Goal: Transaction & Acquisition: Book appointment/travel/reservation

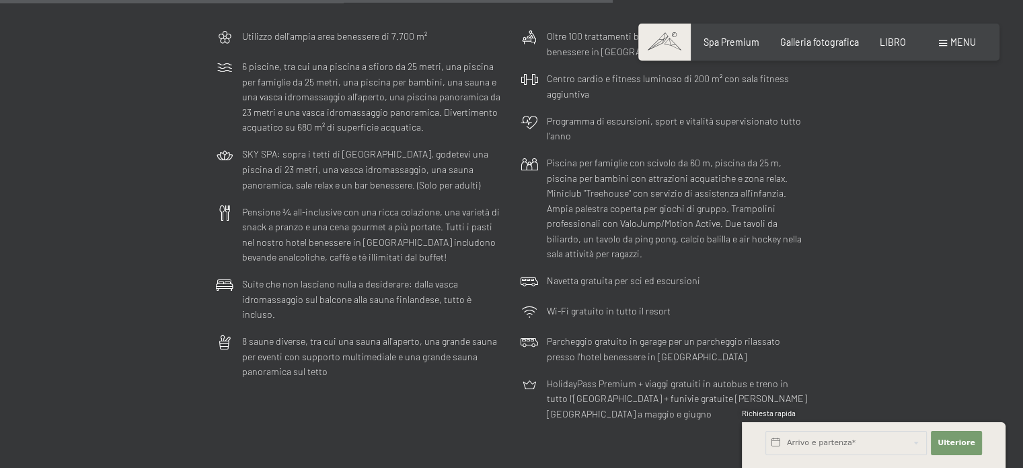
scroll to position [3362, 0]
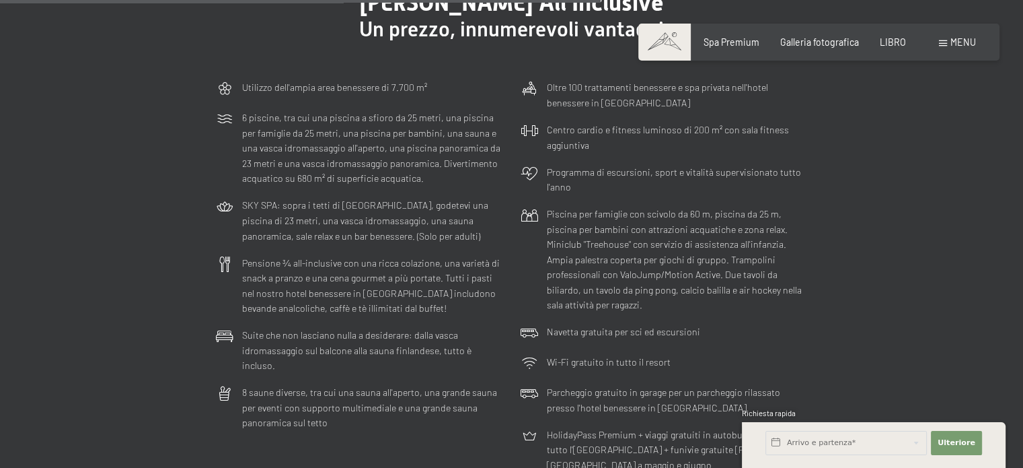
click at [950, 42] on div "menu" at bounding box center [957, 42] width 37 height 13
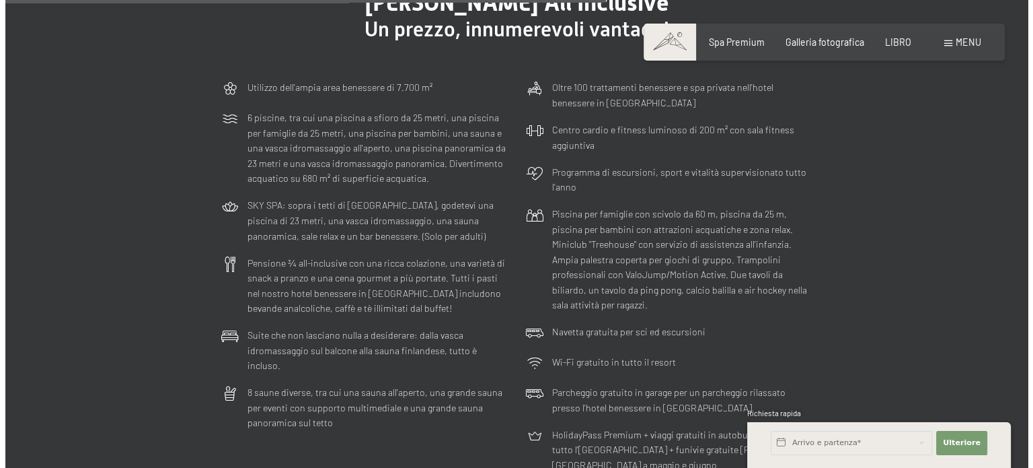
scroll to position [3385, 0]
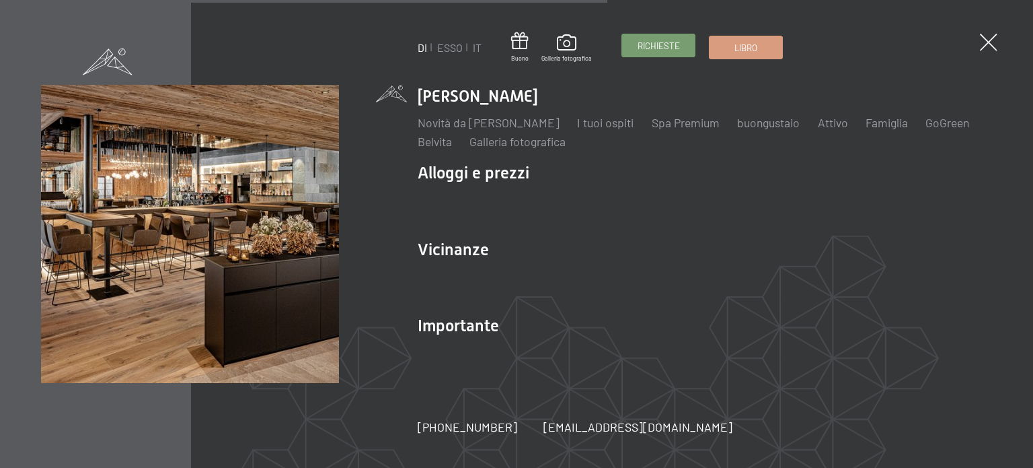
click at [648, 50] on font "Richieste" at bounding box center [659, 45] width 42 height 11
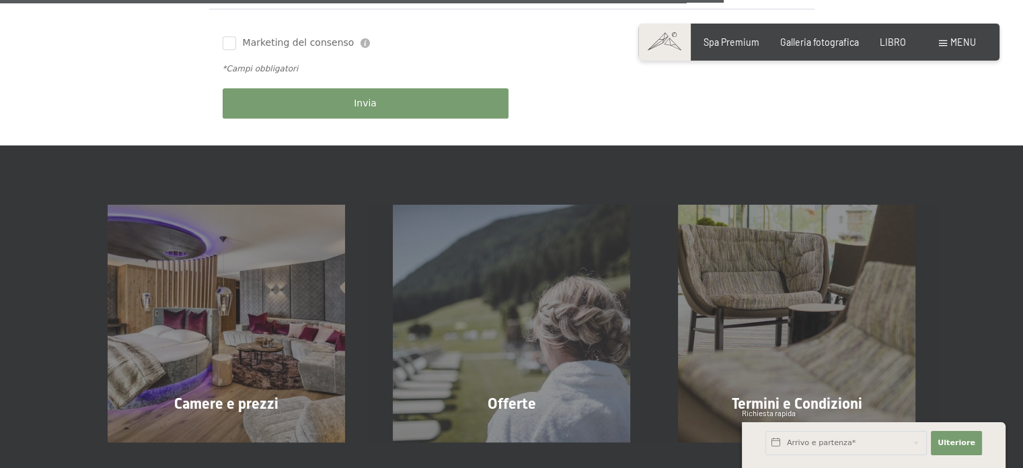
scroll to position [1009, 0]
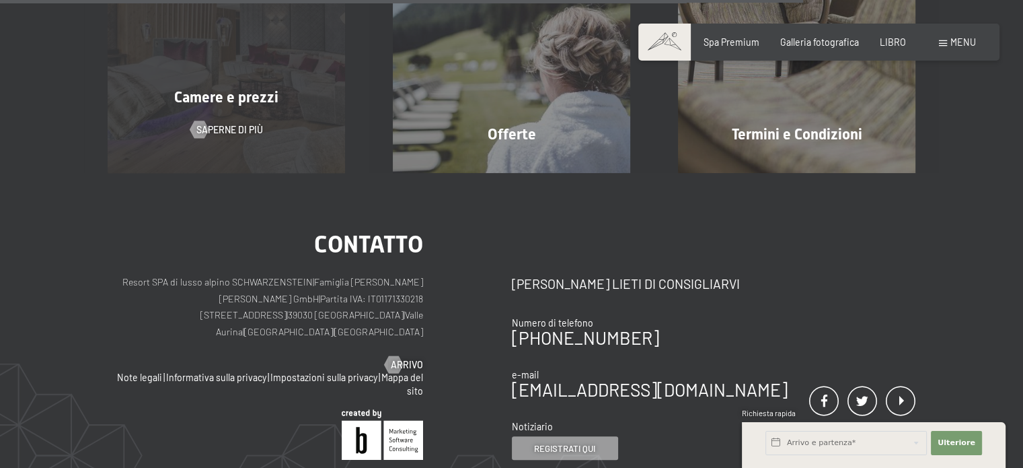
click at [221, 110] on div "Camere e prezzi Saperne di più" at bounding box center [226, 53] width 285 height 237
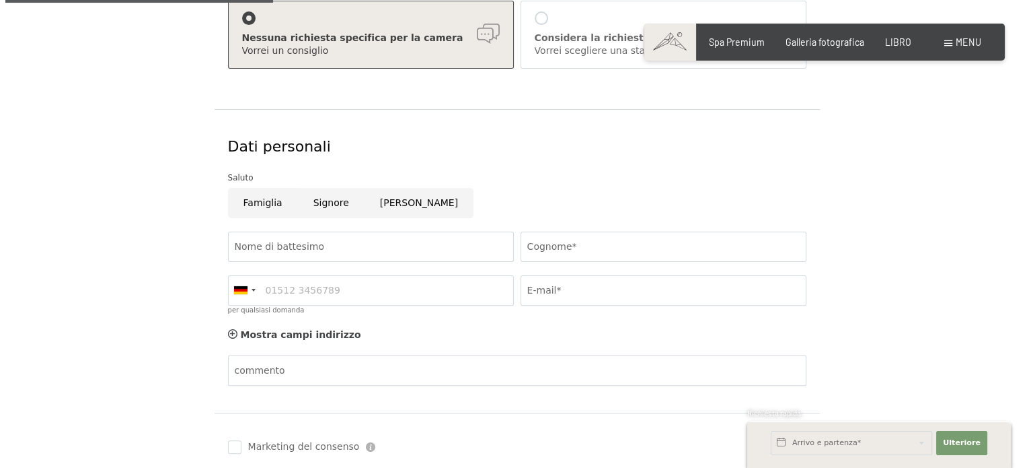
scroll to position [0, 0]
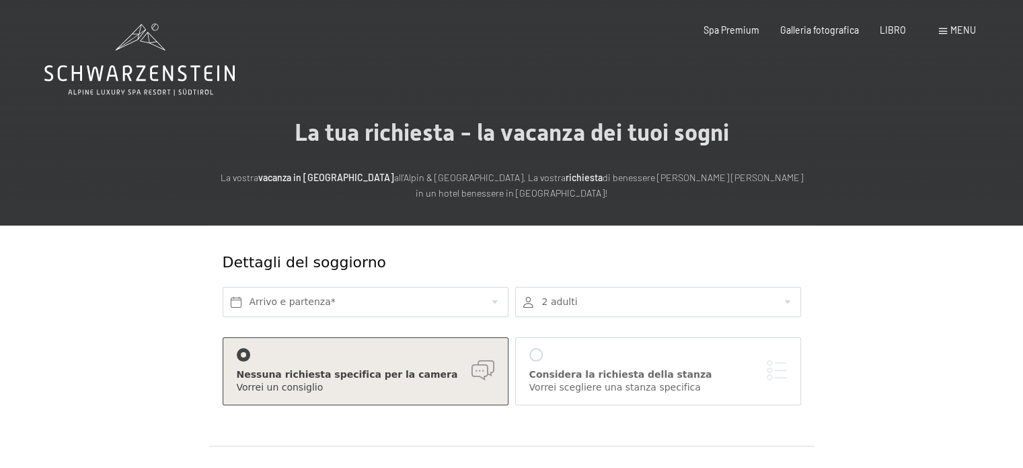
click at [969, 26] on font "menu" at bounding box center [964, 29] width 26 height 11
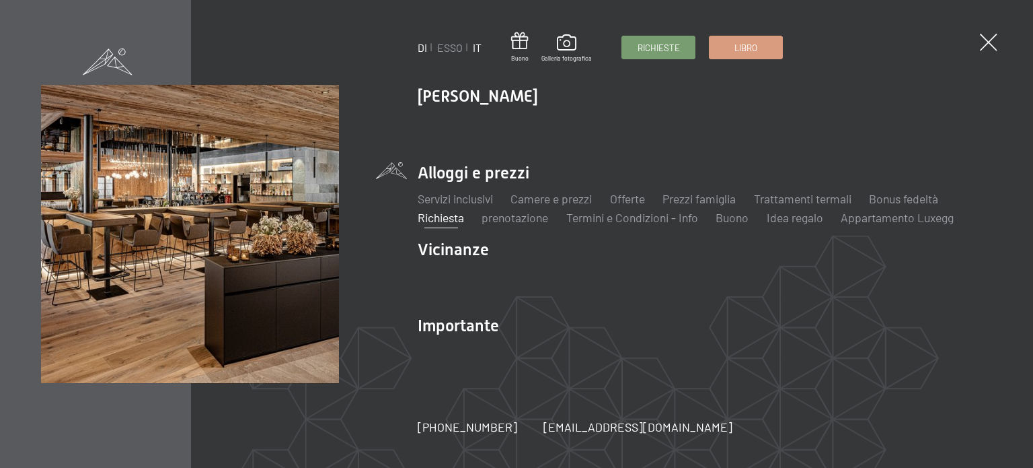
click at [478, 48] on font "IT" at bounding box center [477, 47] width 9 height 13
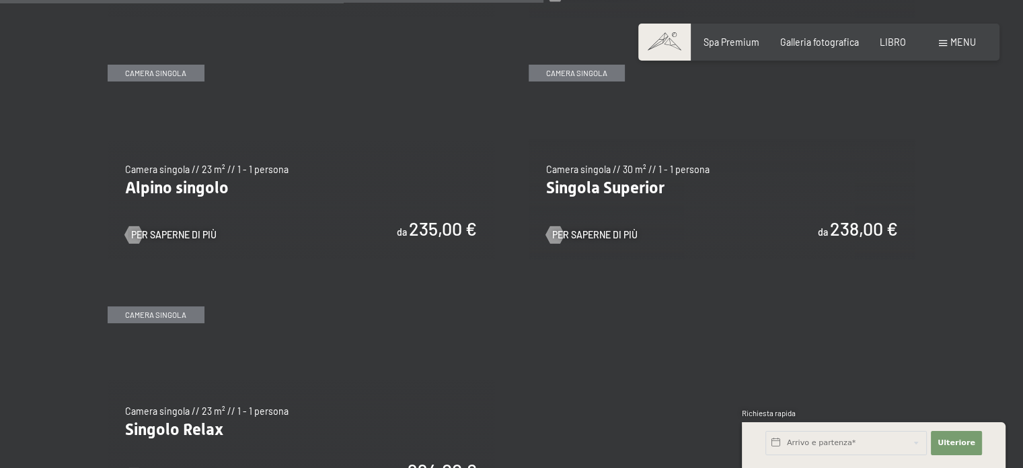
scroll to position [2100, 0]
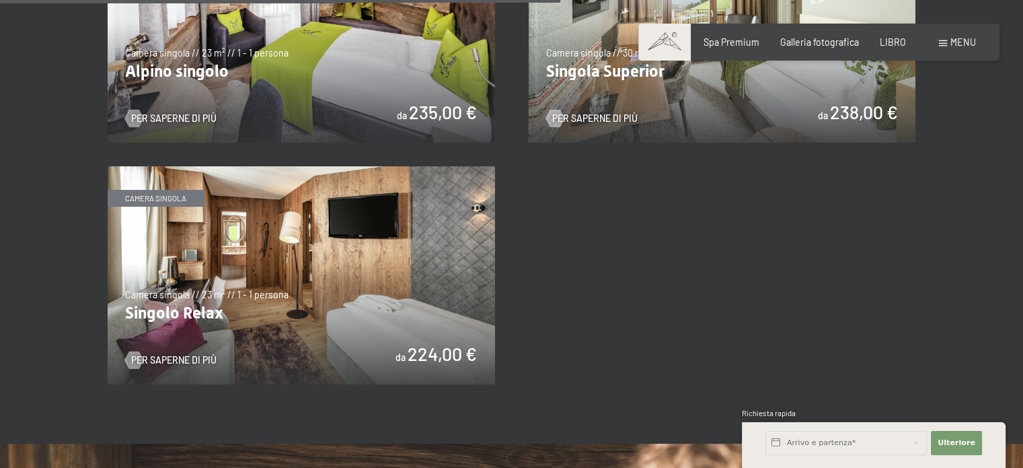
click at [291, 244] on img at bounding box center [302, 275] width 388 height 218
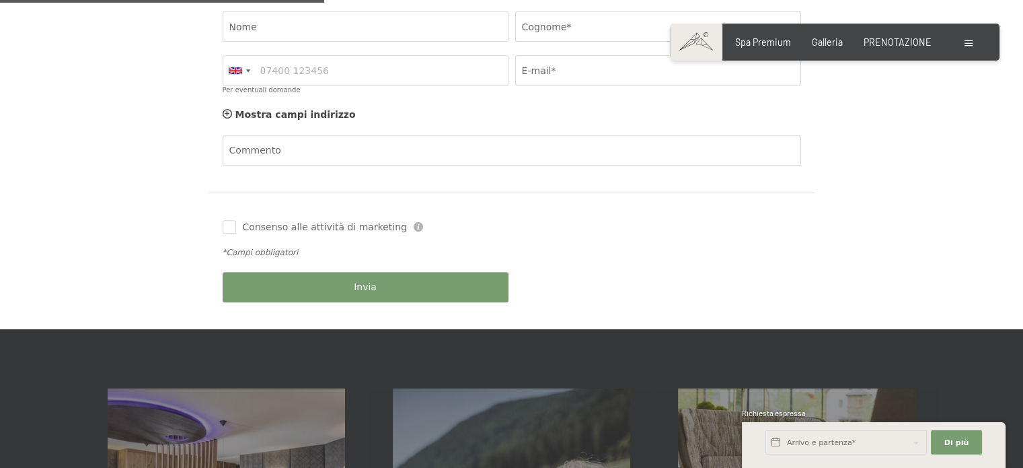
scroll to position [404, 0]
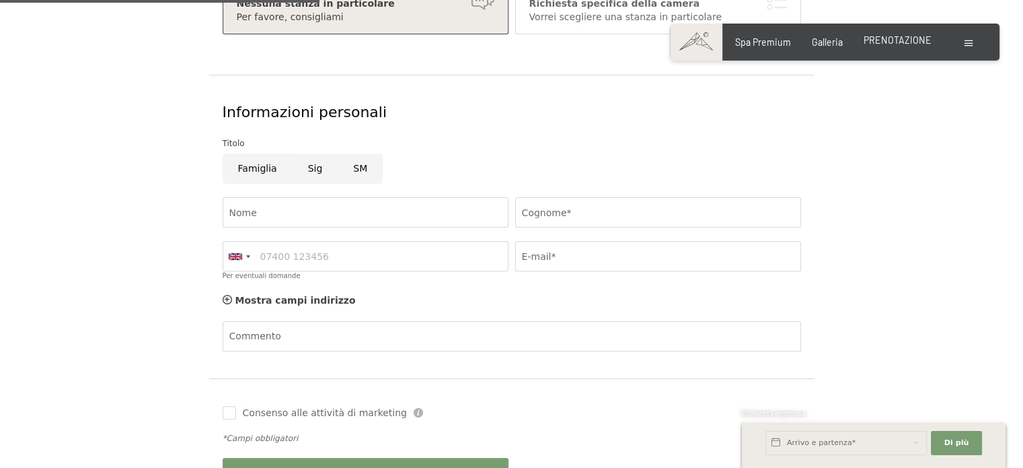
click at [876, 38] on font "PRENOTAZIONE" at bounding box center [898, 39] width 68 height 11
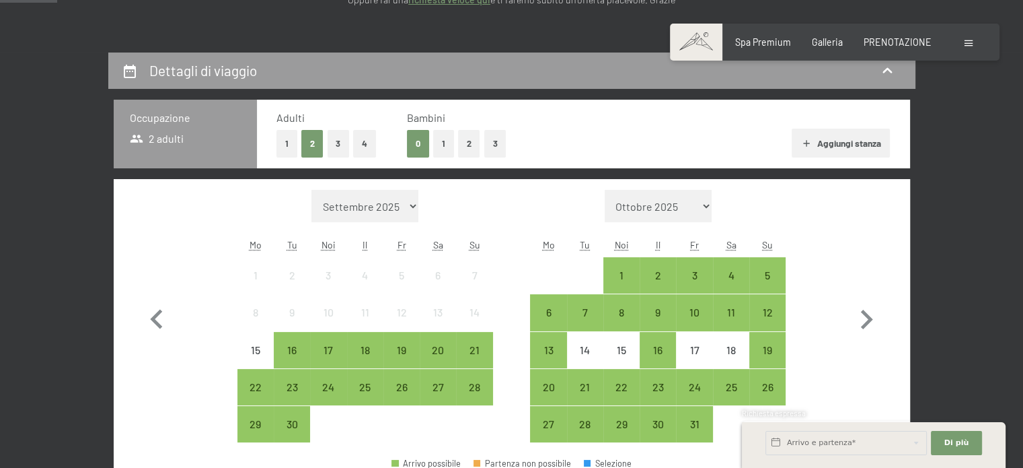
scroll to position [265, 0]
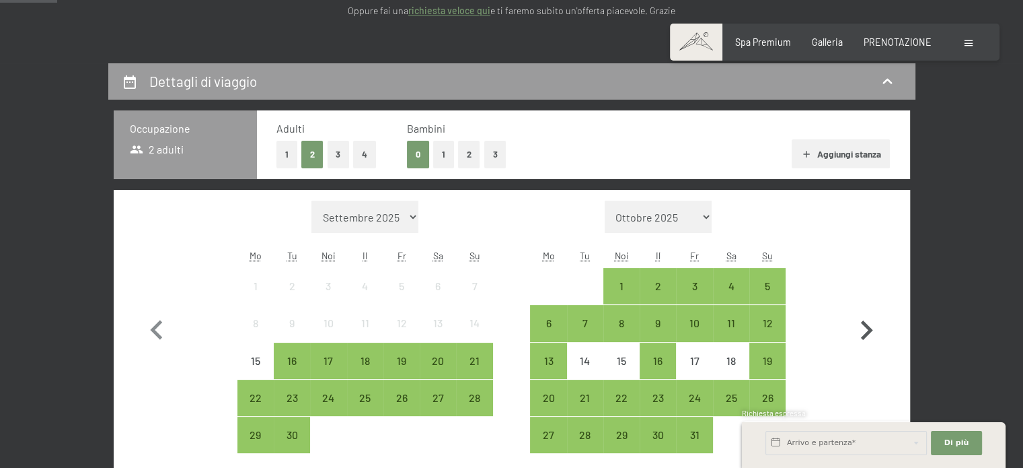
click at [864, 311] on icon "button" at bounding box center [866, 330] width 39 height 39
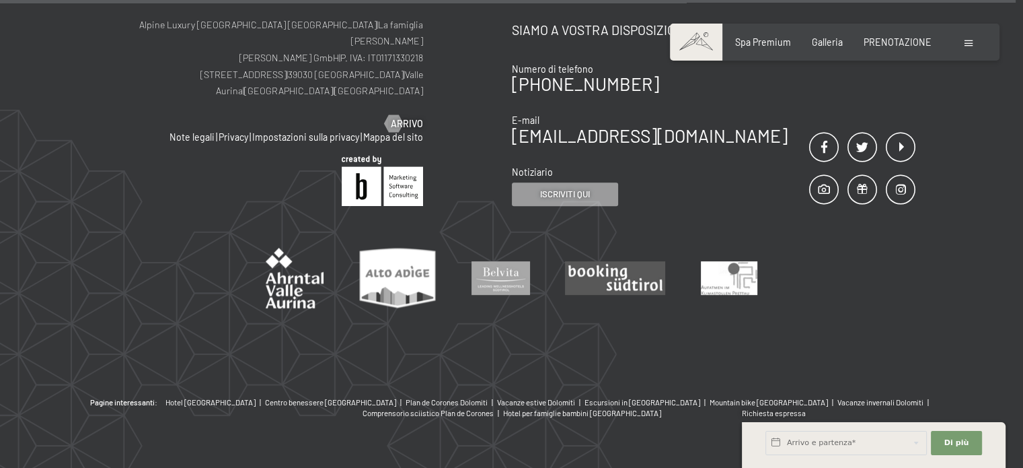
scroll to position [373, 0]
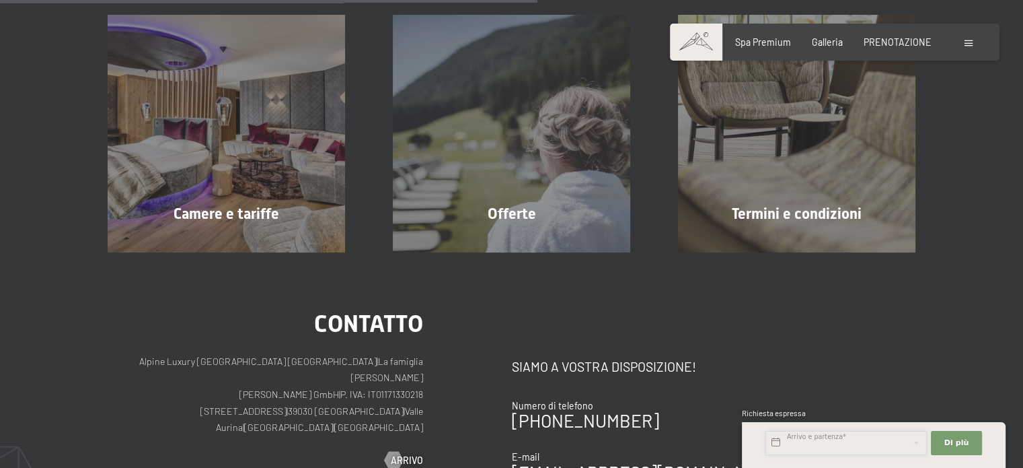
click at [863, 441] on input "text" at bounding box center [846, 443] width 161 height 24
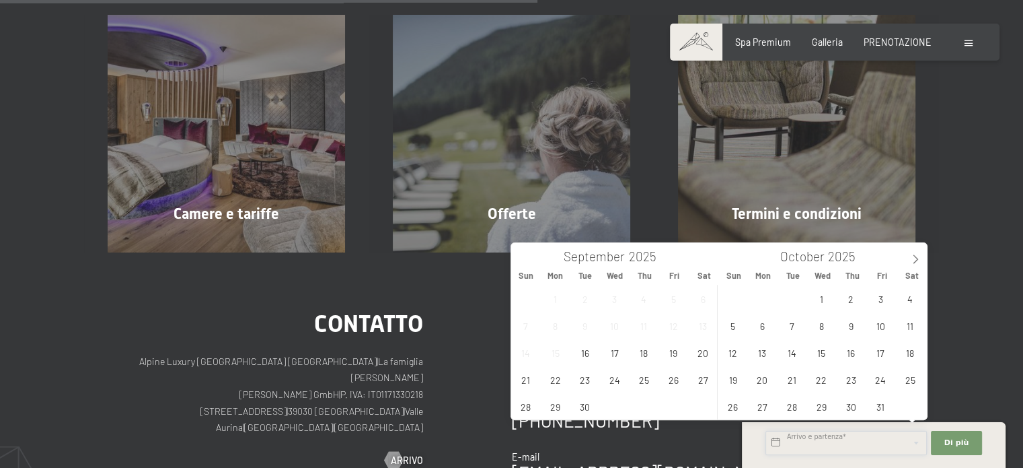
click at [863, 441] on input "text" at bounding box center [846, 443] width 161 height 24
click at [914, 255] on icon at bounding box center [915, 258] width 9 height 9
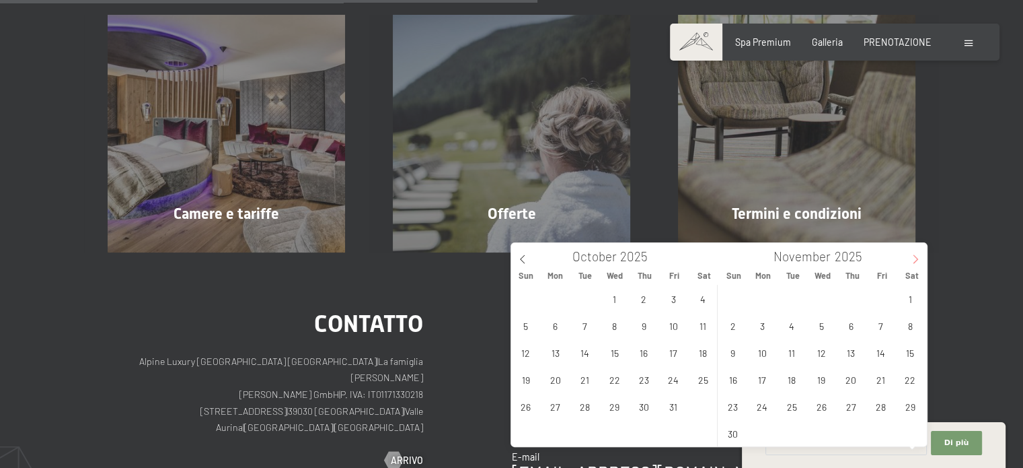
click at [917, 258] on icon at bounding box center [915, 258] width 5 height 9
click at [756, 406] on span "29" at bounding box center [762, 406] width 26 height 26
type input "Mon. 29/12/2025"
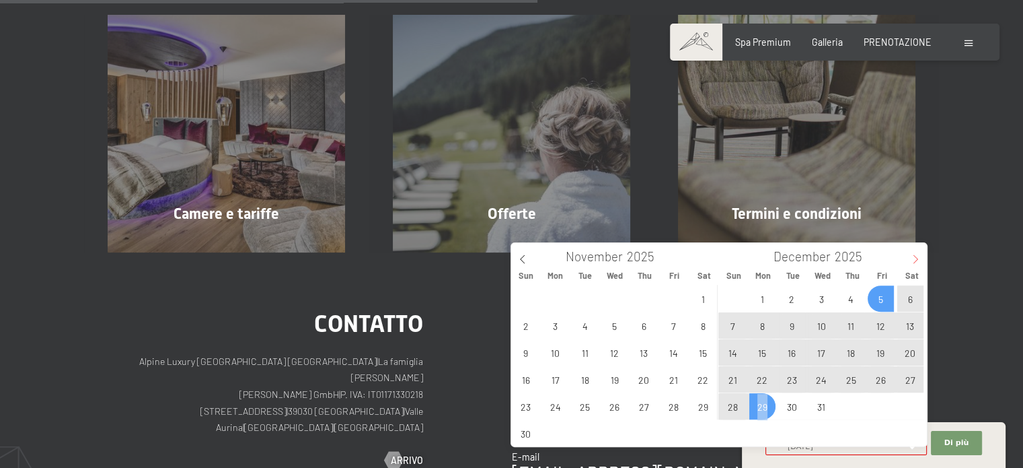
click at [914, 258] on icon at bounding box center [915, 258] width 9 height 9
type input "2026"
click at [914, 258] on icon at bounding box center [915, 258] width 9 height 9
type input "2026"
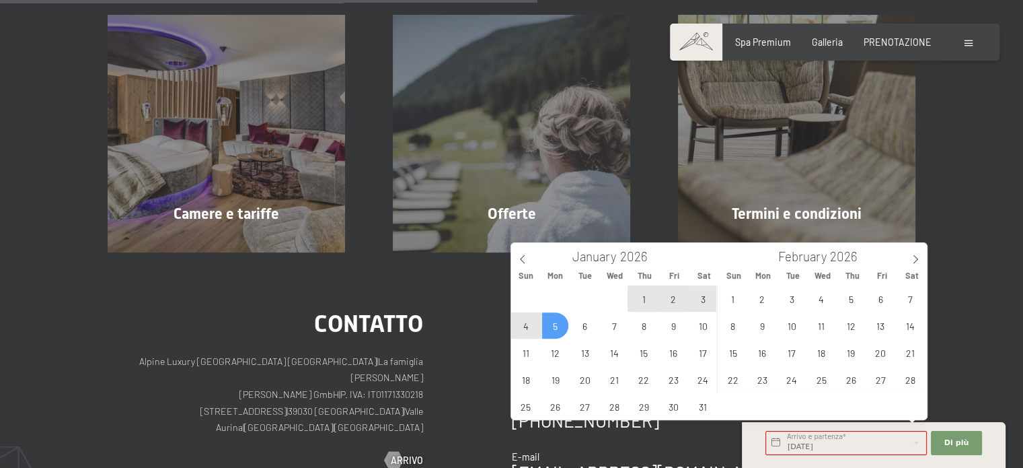
click at [549, 325] on span "5" at bounding box center [555, 325] width 26 height 26
type input "Mon. 29/12/2025 - Mon. 05/01/2026"
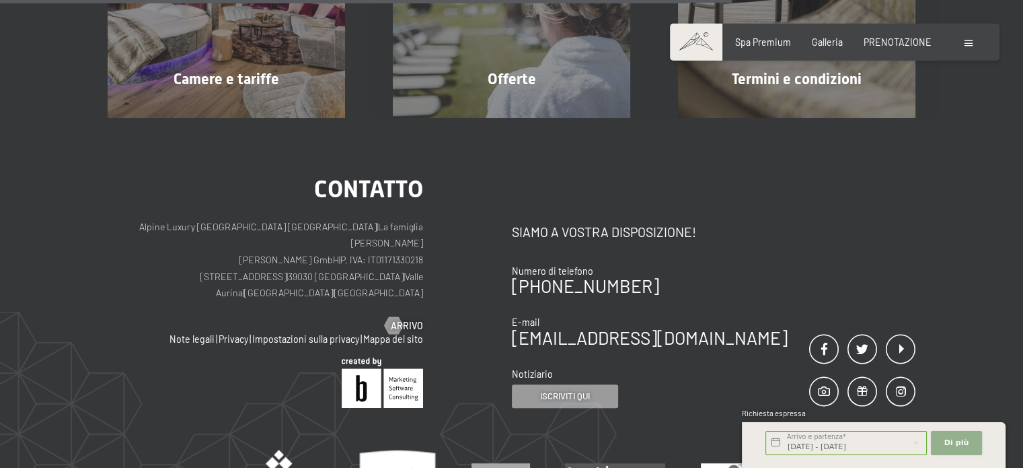
scroll to position [0, 0]
click at [959, 444] on font "Di più" at bounding box center [957, 442] width 25 height 9
click at [0, 0] on button "Submit" at bounding box center [0, 0] width 0 height 0
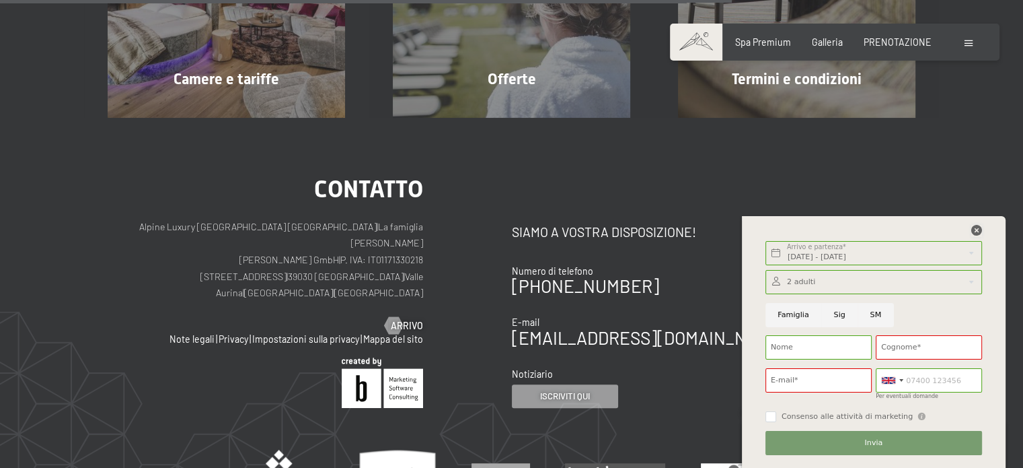
click at [974, 227] on icon at bounding box center [976, 230] width 11 height 11
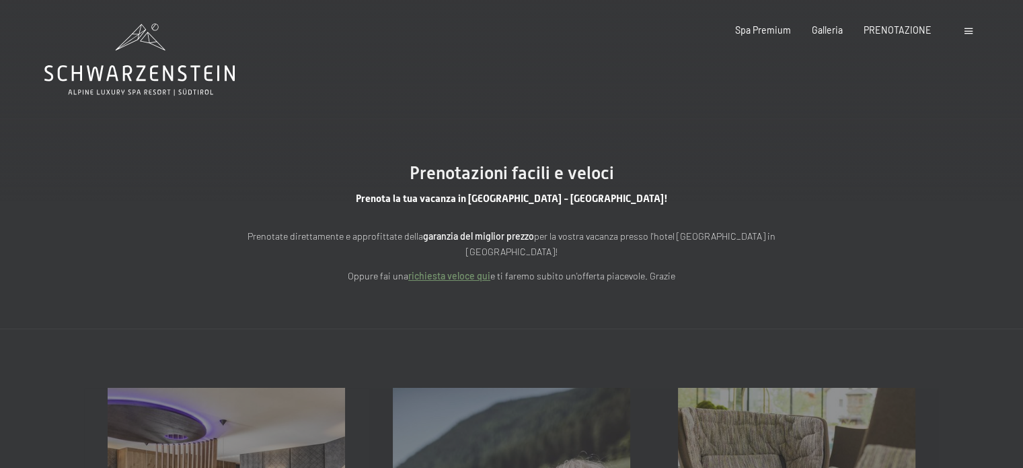
click at [490, 239] on font "garanzia del miglior prezzo" at bounding box center [478, 235] width 111 height 11
click at [632, 231] on font "per la vostra vacanza presso l'hotel benessere Schwarzenstein in Alto Adige!" at bounding box center [621, 243] width 310 height 27
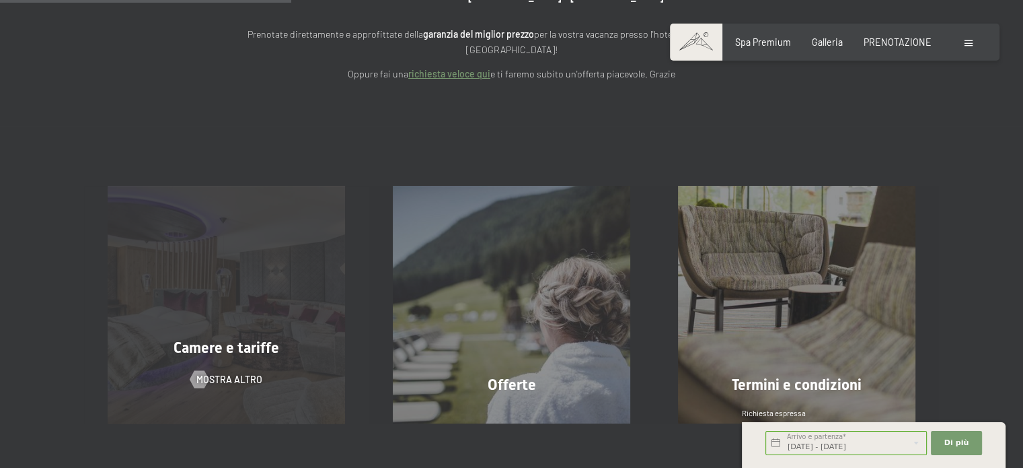
click at [221, 301] on div "Camere e tariffe Mostra altro" at bounding box center [226, 304] width 285 height 237
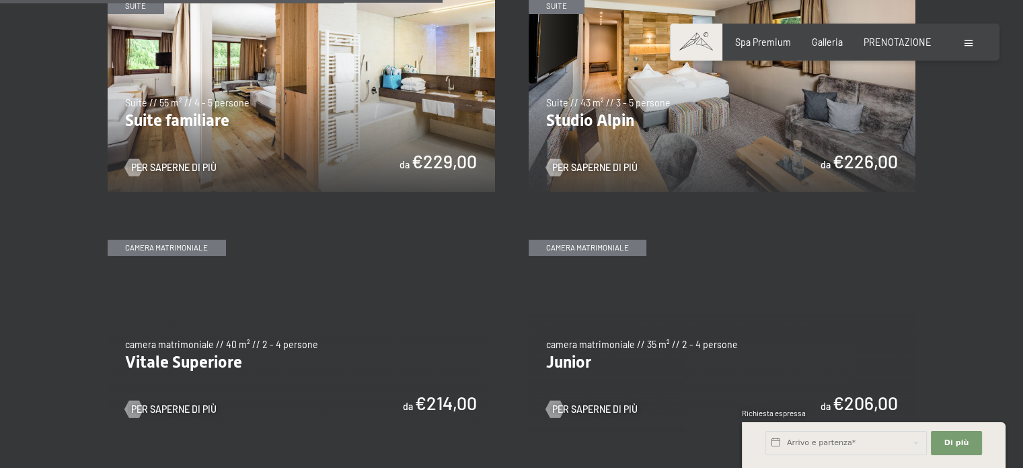
scroll to position [1615, 0]
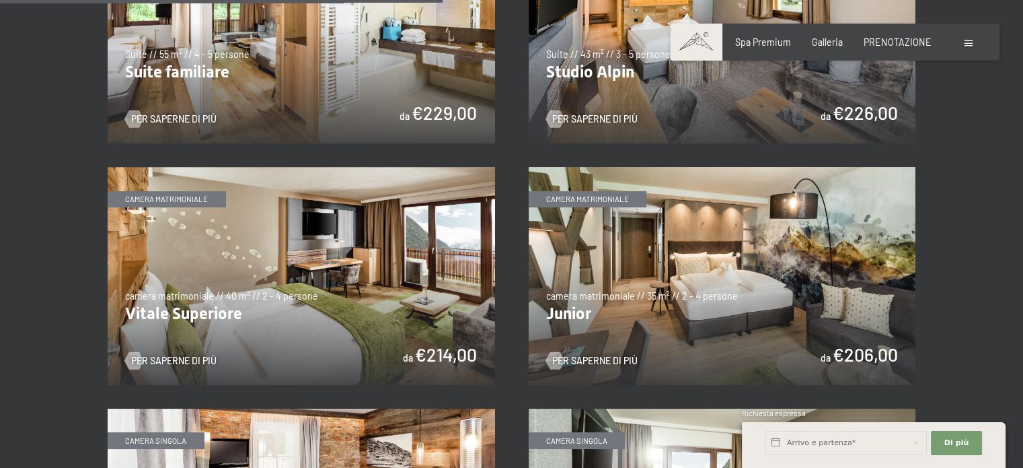
click at [678, 245] on img at bounding box center [723, 276] width 388 height 218
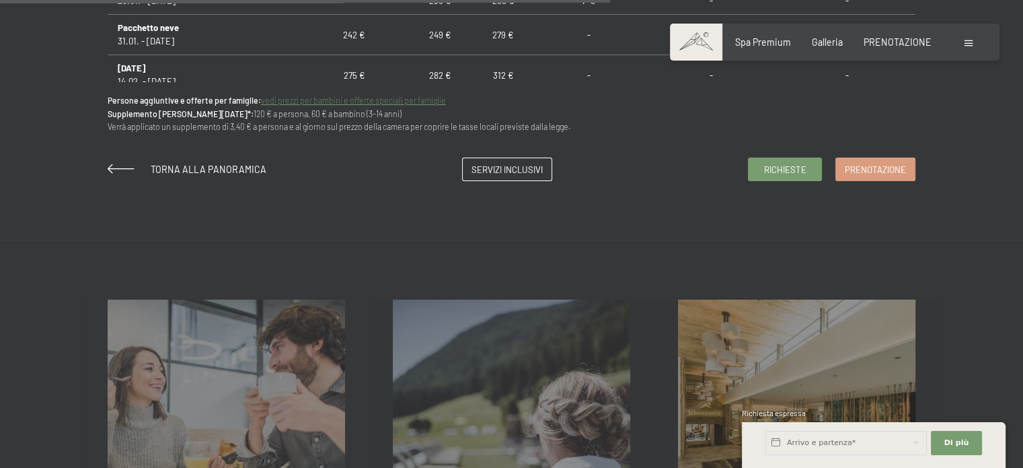
scroll to position [1009, 0]
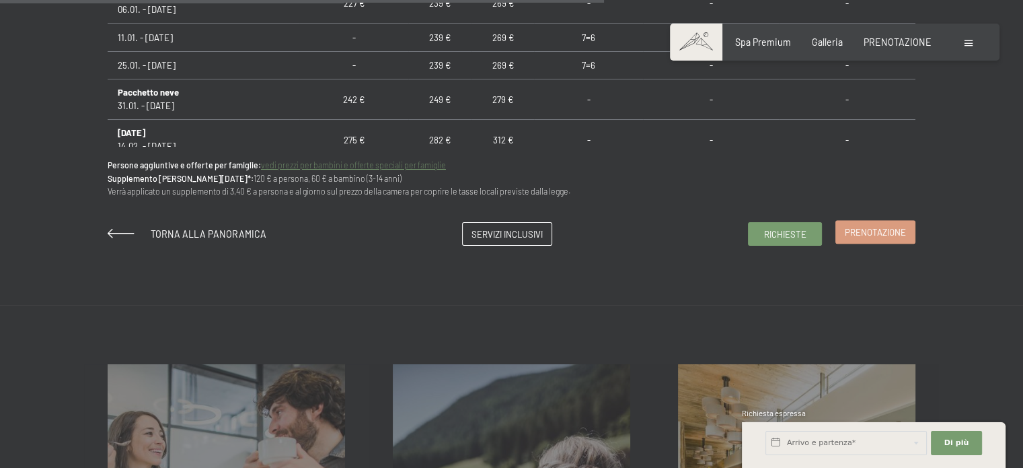
click at [861, 227] on font "Prenotazione" at bounding box center [875, 232] width 61 height 11
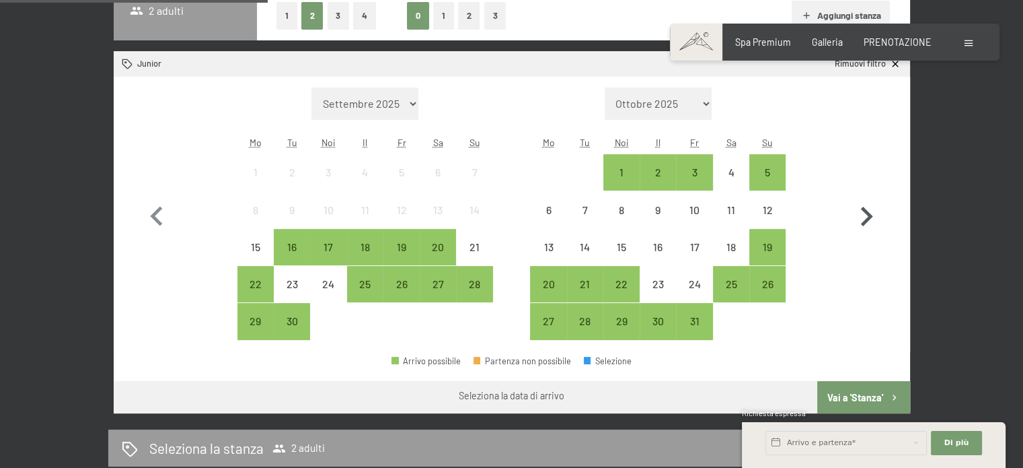
click at [861, 199] on icon "button" at bounding box center [866, 216] width 39 height 39
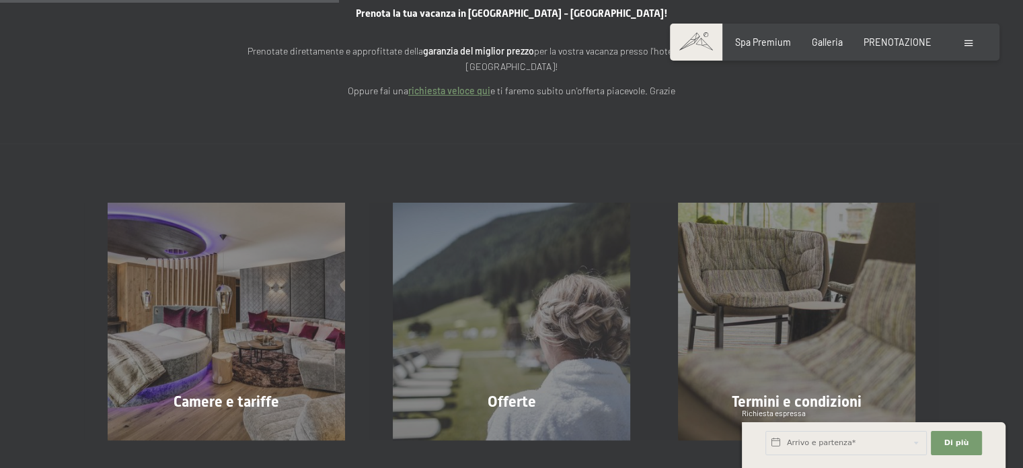
scroll to position [269, 0]
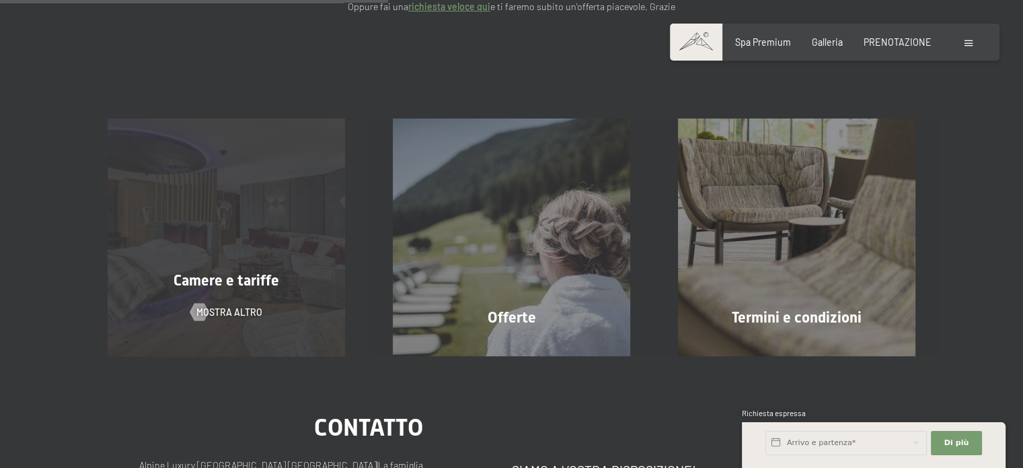
click at [272, 272] on font "Camere e tariffe" at bounding box center [227, 280] width 106 height 17
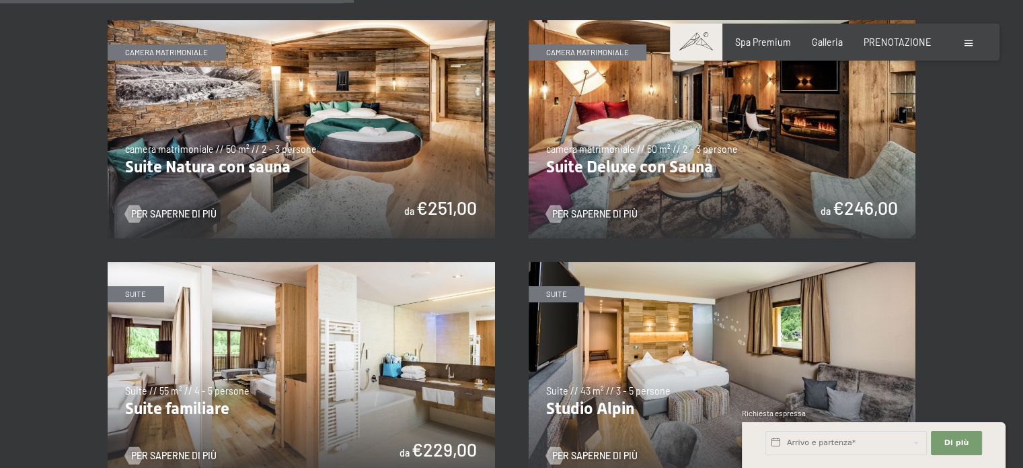
scroll to position [1547, 0]
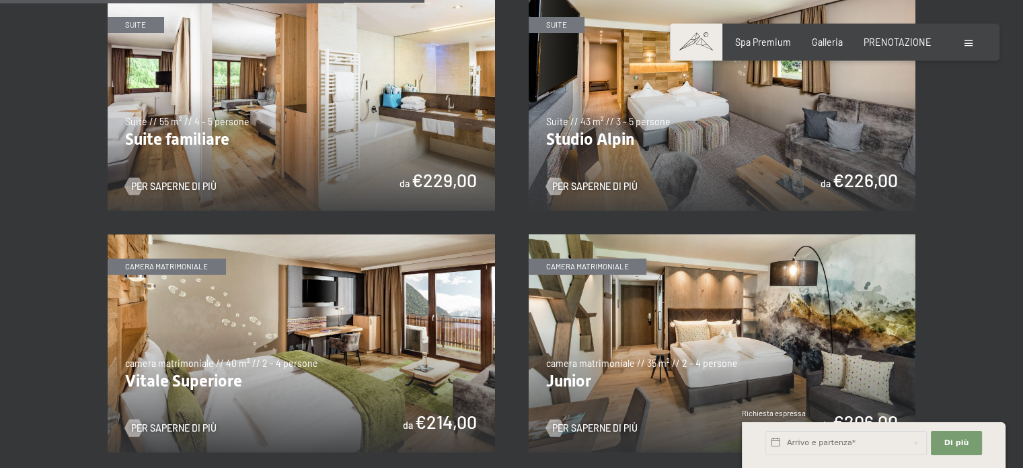
click at [729, 324] on img at bounding box center [723, 343] width 388 height 218
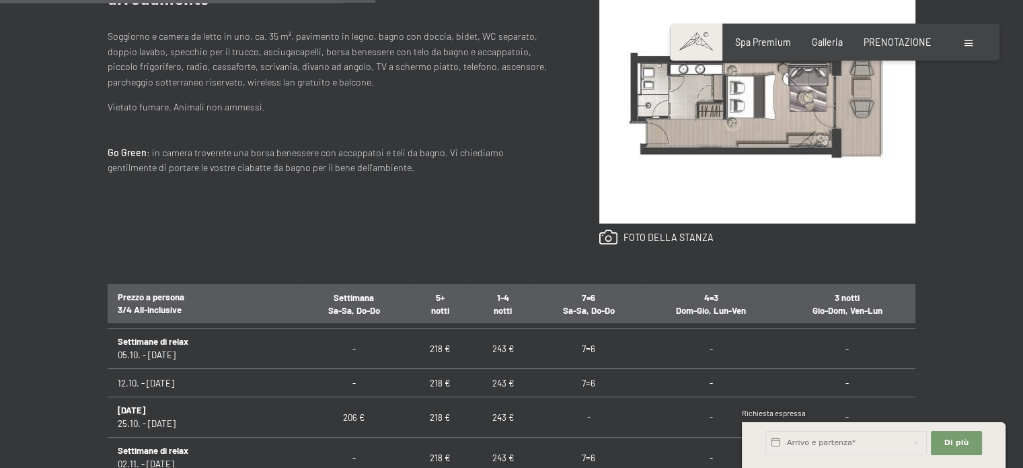
scroll to position [269, 0]
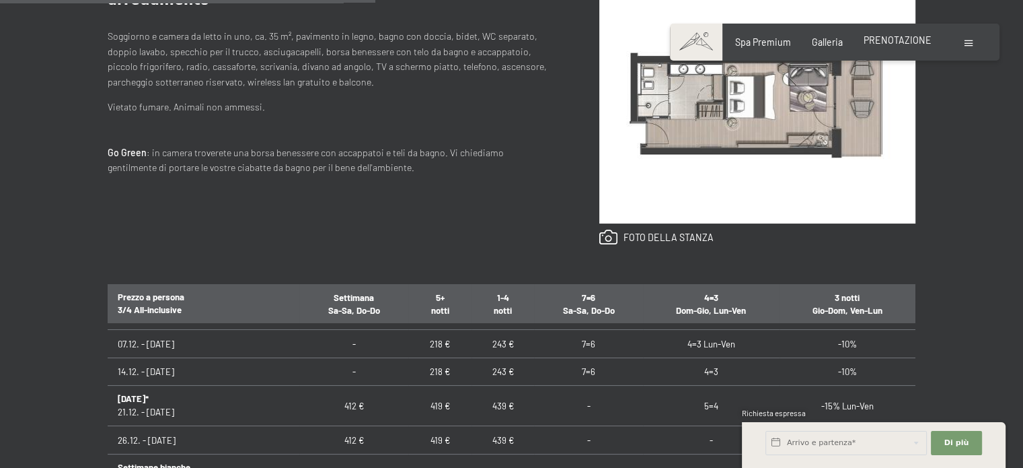
click at [893, 38] on font "PRENOTAZIONE" at bounding box center [898, 39] width 68 height 11
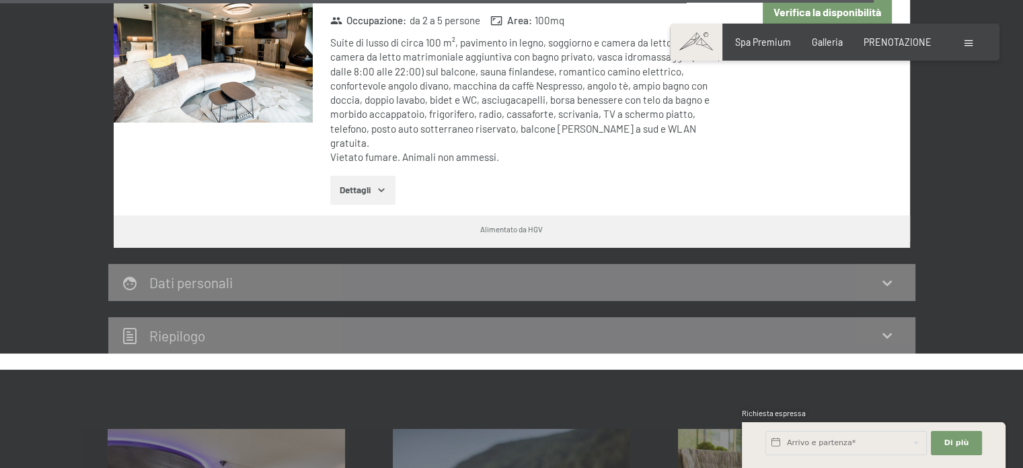
scroll to position [4201, 0]
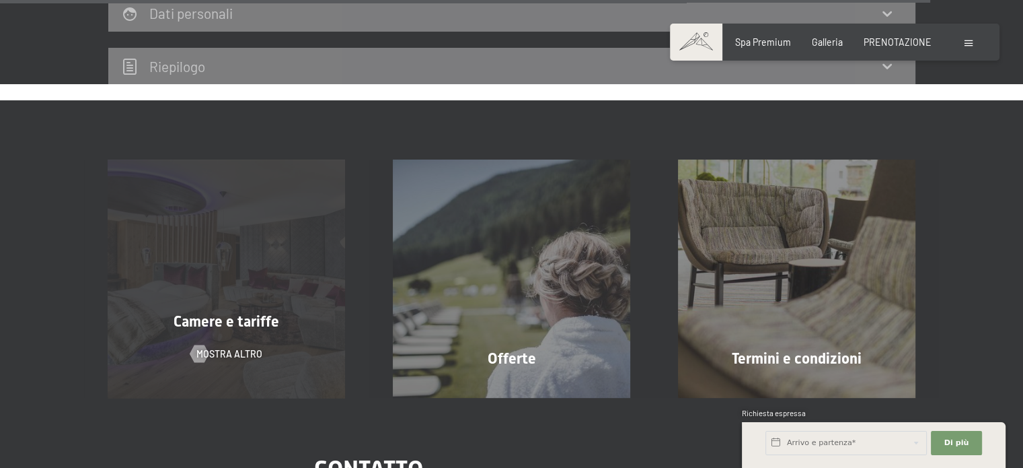
click at [235, 219] on div "Camere e tariffe Mostra altro" at bounding box center [226, 277] width 285 height 237
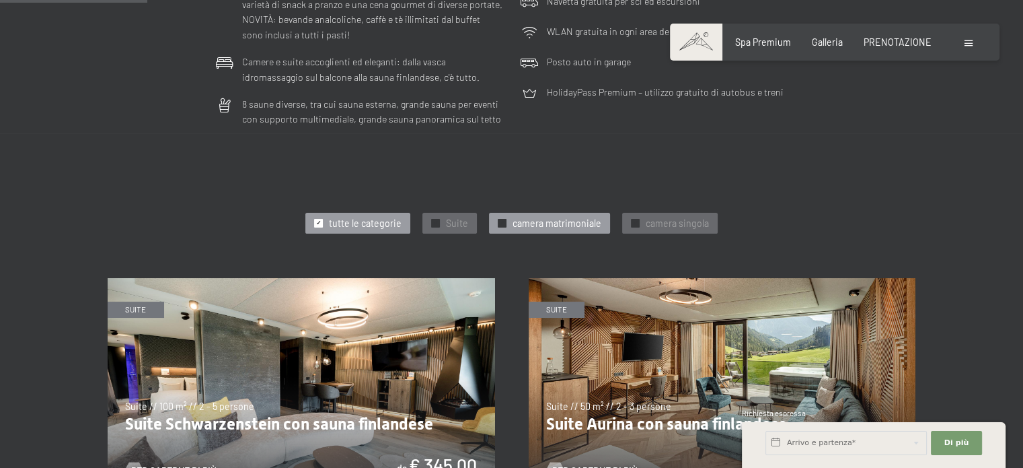
click at [499, 219] on div at bounding box center [502, 223] width 9 height 9
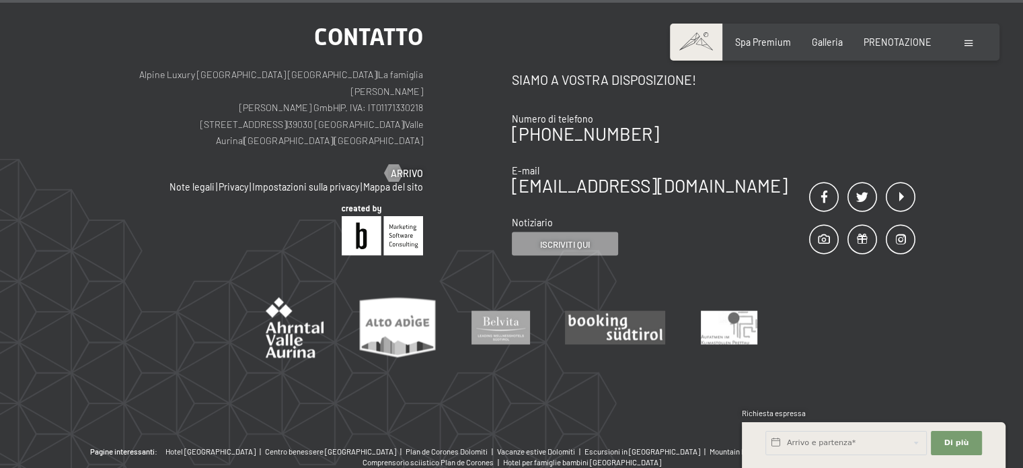
scroll to position [2585, 0]
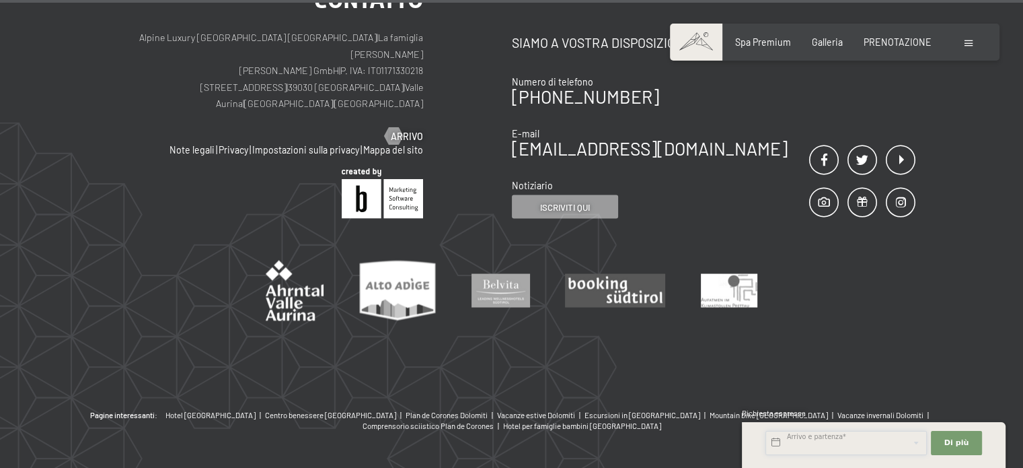
click at [874, 443] on input "text" at bounding box center [846, 443] width 161 height 24
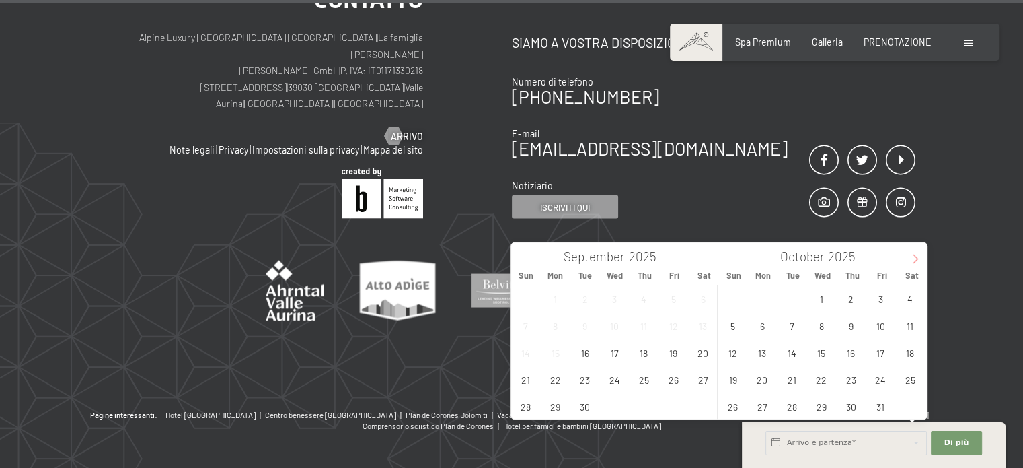
click at [914, 255] on icon at bounding box center [915, 258] width 5 height 9
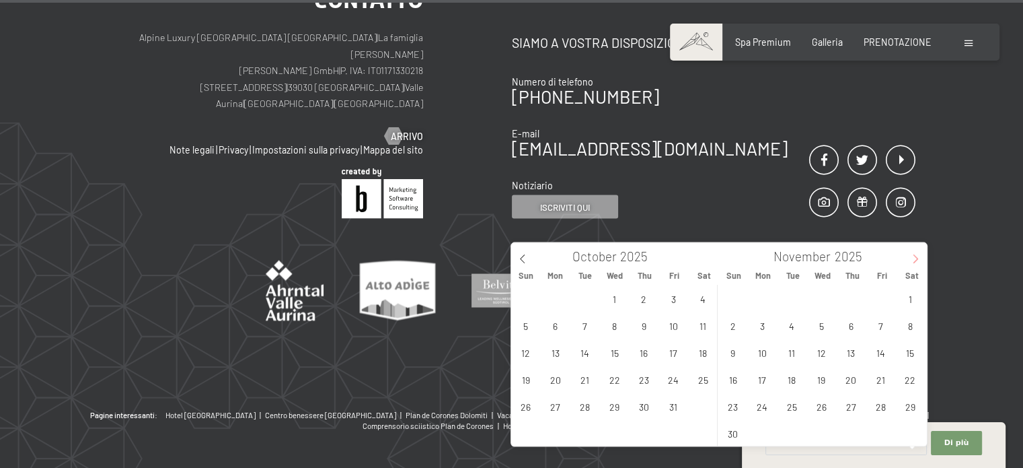
click at [914, 255] on icon at bounding box center [915, 258] width 5 height 9
click at [792, 404] on span "30" at bounding box center [792, 406] width 26 height 26
type input "Tue. 30/12/2025"
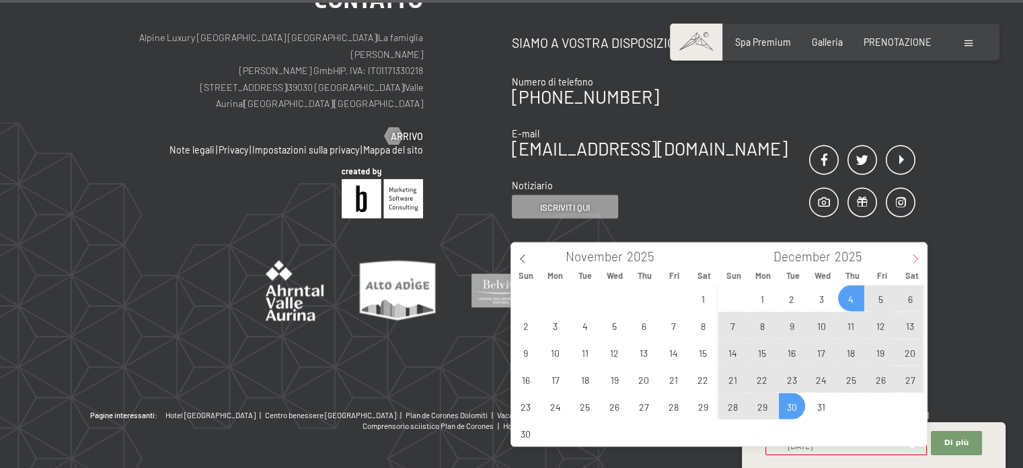
click at [912, 257] on icon at bounding box center [915, 258] width 9 height 9
type input "2026"
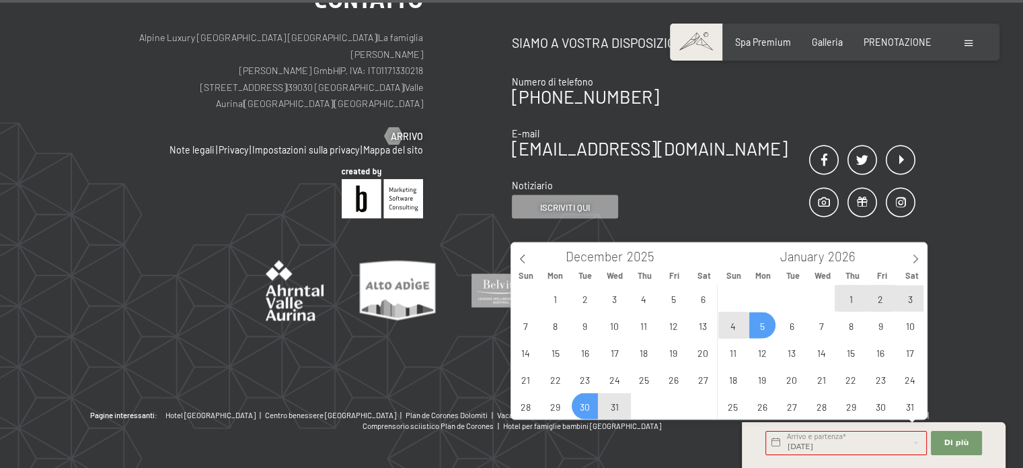
click at [763, 325] on span "5" at bounding box center [762, 325] width 26 height 26
type input "Tue. 30/12/2025 - Mon. 05/01/2026"
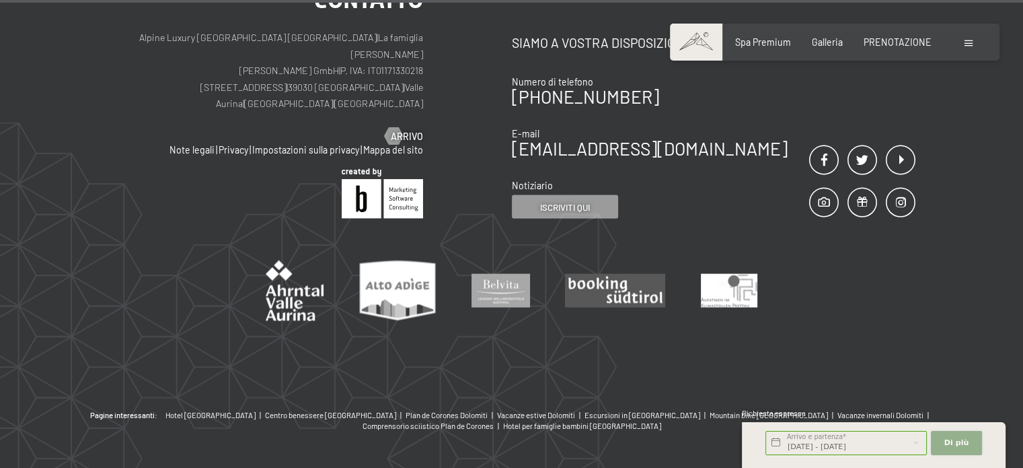
scroll to position [0, 0]
click at [950, 439] on font "Di più" at bounding box center [957, 442] width 25 height 9
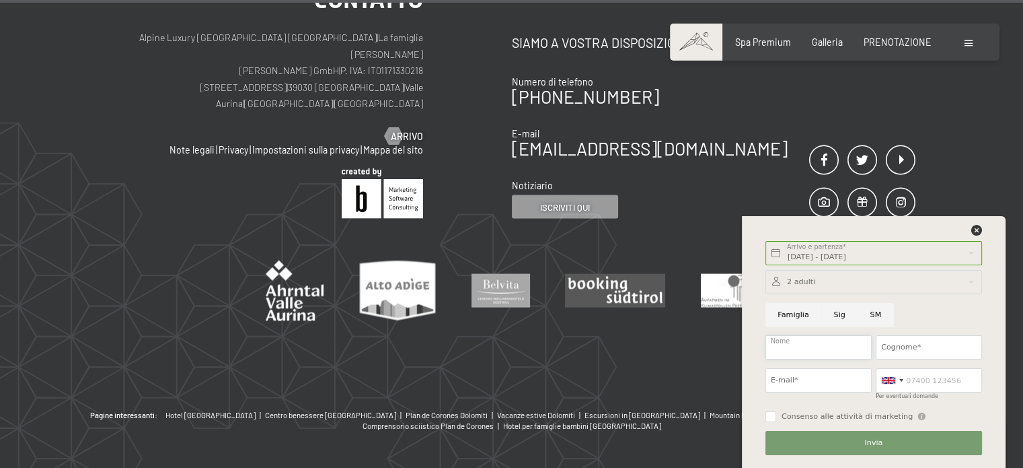
click at [807, 342] on input "Nome" at bounding box center [819, 347] width 106 height 24
type input "Alberta"
type input "Del Piero"
type input "3387377723"
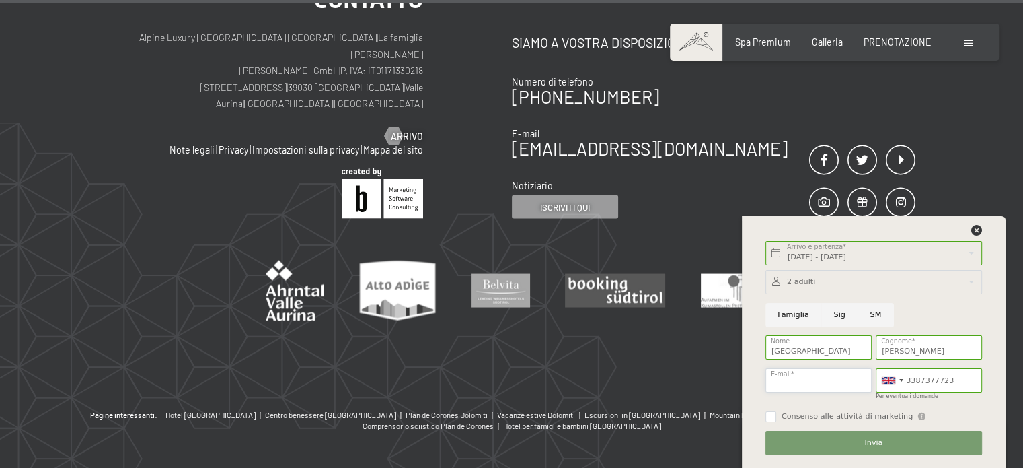
click at [813, 377] on input "E-mail*" at bounding box center [819, 380] width 106 height 24
type input "alberta.delpiero@gmail.com"
click at [768, 414] on input "Consenso alle attività di marketing" at bounding box center [771, 416] width 11 height 11
checkbox input "true"
click at [833, 443] on button "Invia" at bounding box center [874, 443] width 217 height 24
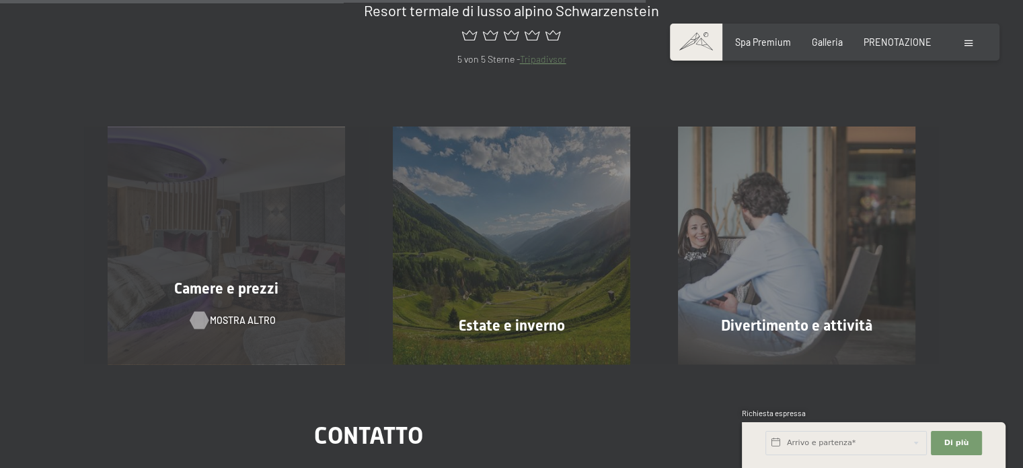
scroll to position [1076, 0]
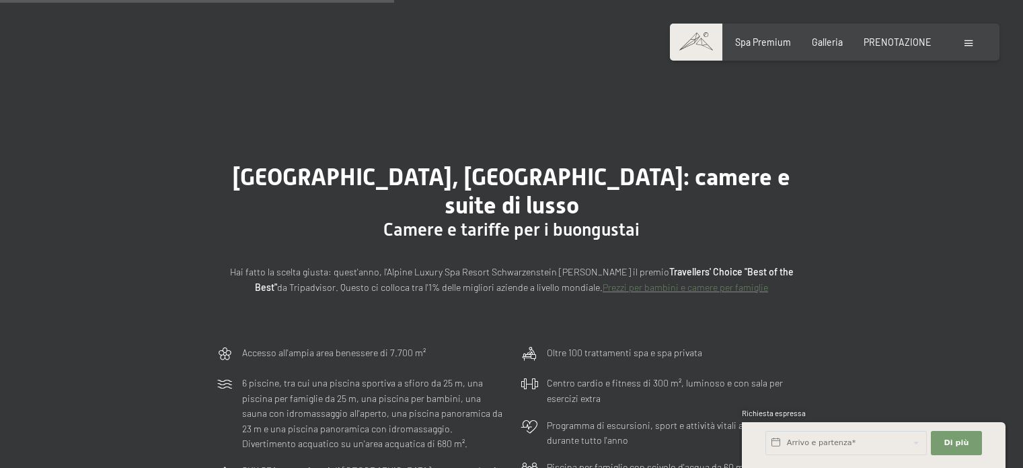
scroll to position [972, 0]
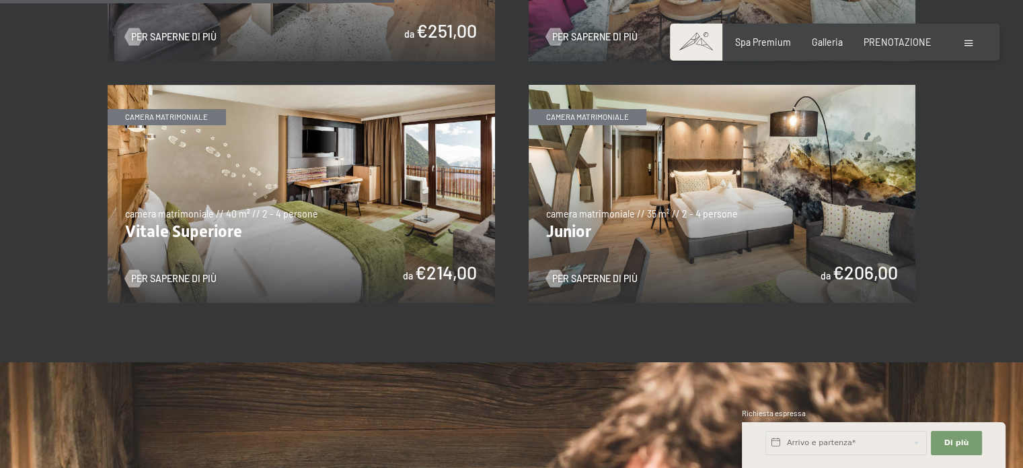
click at [312, 186] on img at bounding box center [302, 194] width 388 height 218
click at [173, 85] on img at bounding box center [302, 194] width 388 height 218
click at [203, 272] on font "Per saperne di più" at bounding box center [173, 277] width 85 height 11
click at [306, 163] on img at bounding box center [302, 194] width 388 height 218
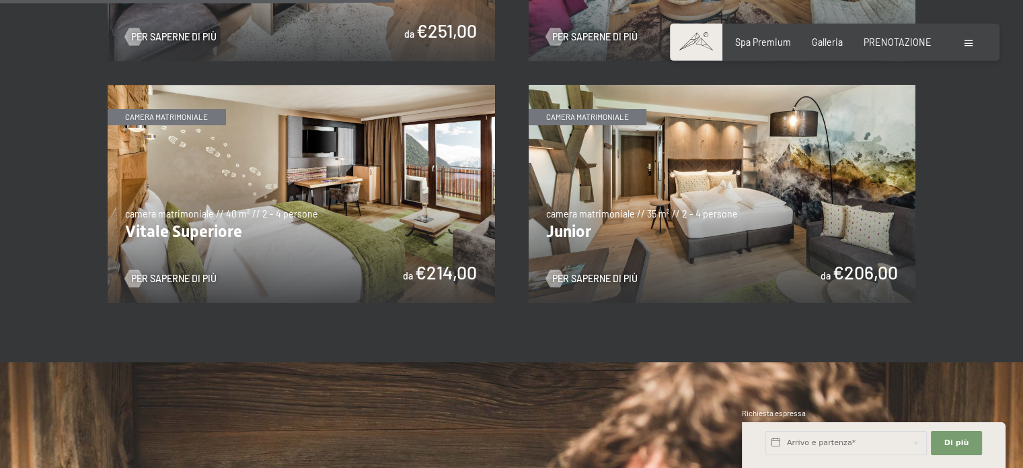
click at [317, 283] on section "✓ tutte le categorie ✓ Suite ✓ camera matrimoniale ✓ camera singola tutte le ca…" at bounding box center [511, 30] width 1023 height 663
click at [316, 281] on section "✓ tutte le categorie ✓ Suite ✓ camera matrimoniale ✓ camera singola tutte le ca…" at bounding box center [511, 30] width 1023 height 663
click at [313, 297] on img at bounding box center [302, 194] width 388 height 218
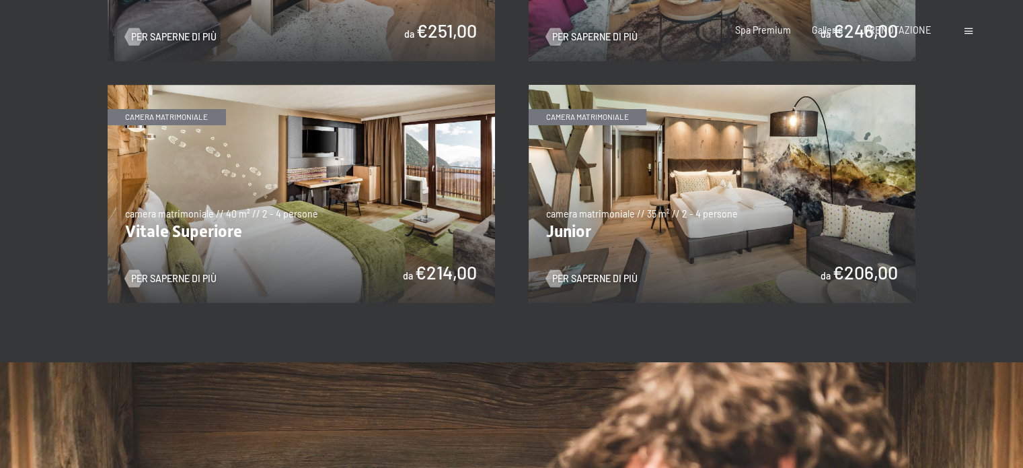
click at [963, 37] on div "Prenotazione Richieste Spa Premium Galleria PRENOTAZIONE DI ESSO IT Buoni Galle…" at bounding box center [835, 30] width 282 height 13
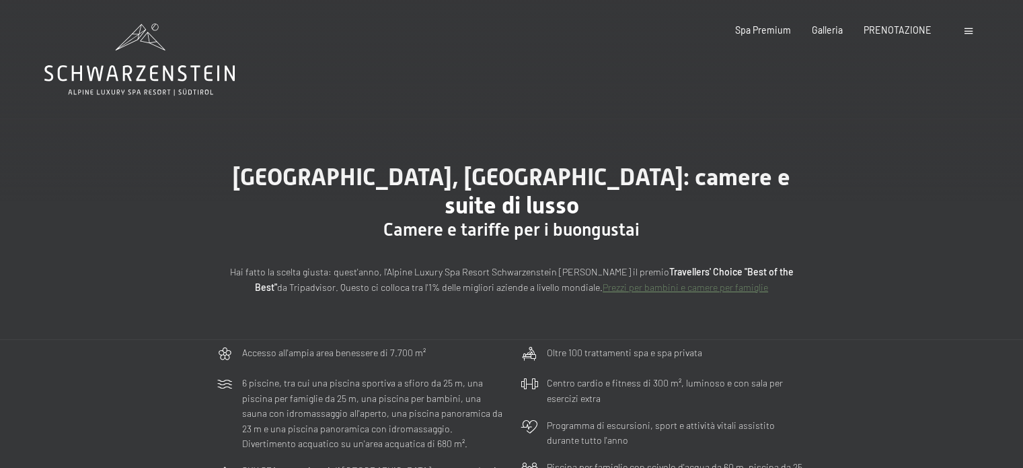
scroll to position [0, 0]
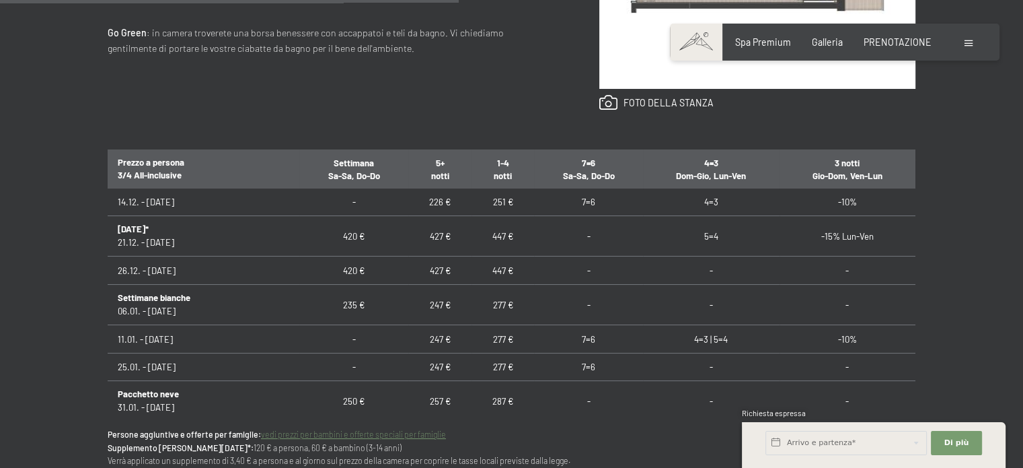
scroll to position [281, 0]
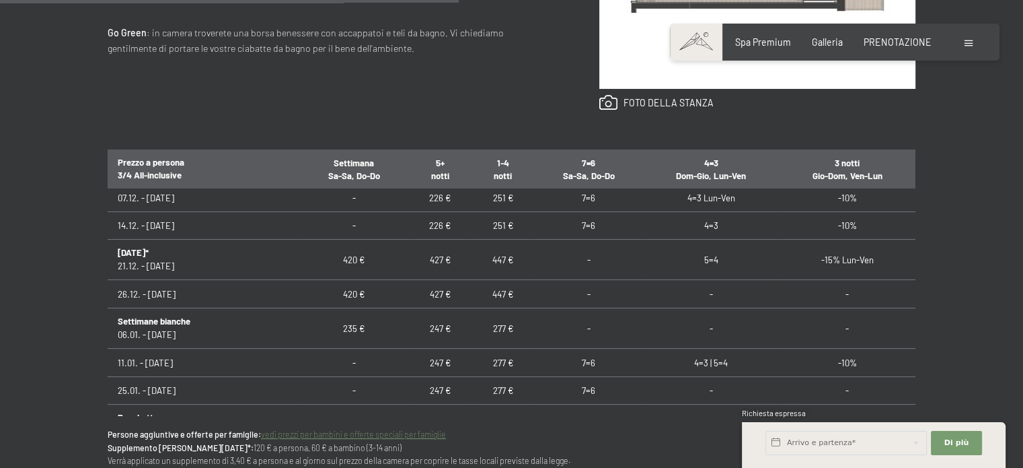
click at [348, 298] on font "420 €" at bounding box center [354, 294] width 22 height 11
click at [436, 298] on font "427 €" at bounding box center [439, 294] width 21 height 11
click at [495, 294] on font "447 €" at bounding box center [502, 294] width 21 height 11
click at [156, 297] on font "26.12. - 06.01.26" at bounding box center [147, 294] width 58 height 11
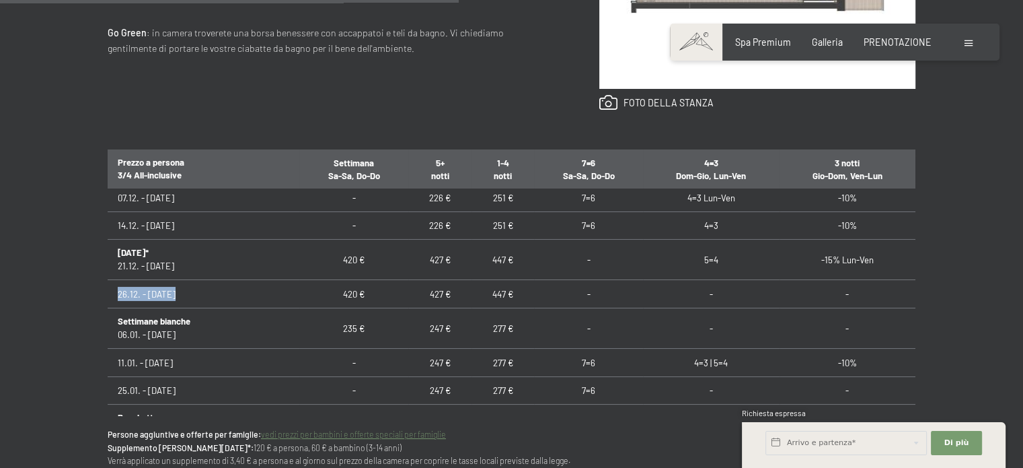
click at [156, 297] on font "26.12. - 06.01.26" at bounding box center [147, 294] width 58 height 11
click at [141, 252] on font "Capodanno*" at bounding box center [133, 252] width 31 height 11
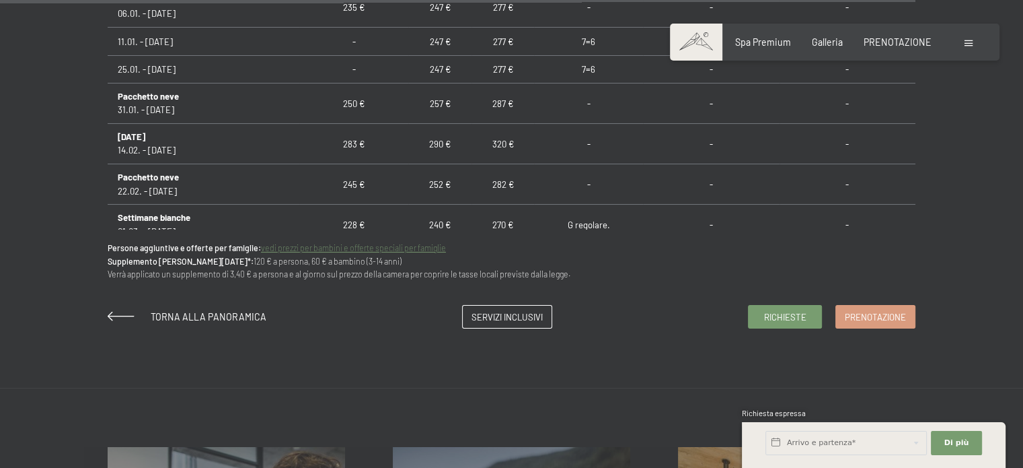
scroll to position [942, 0]
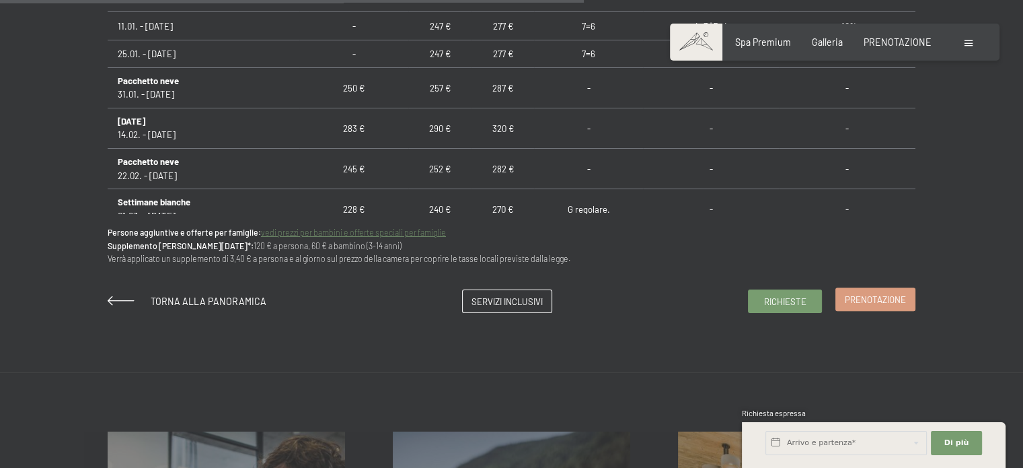
click at [864, 298] on font "Prenotazione" at bounding box center [875, 299] width 61 height 11
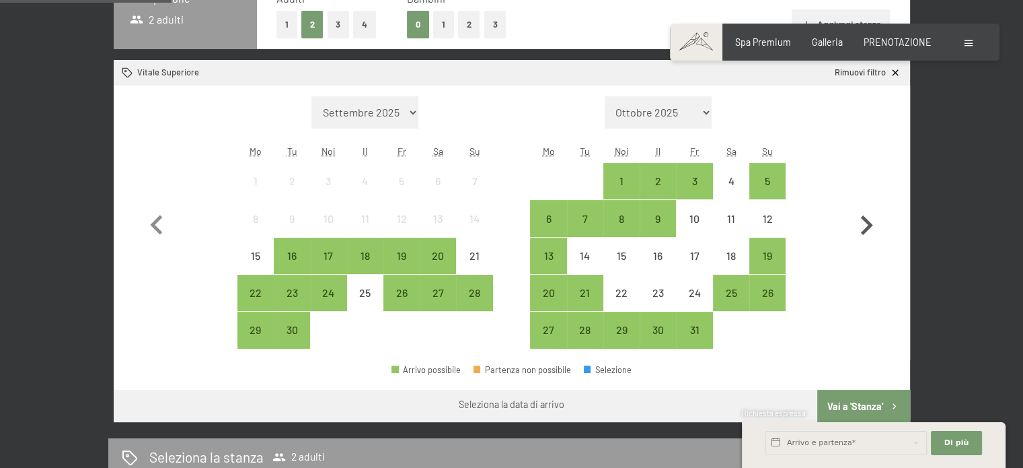
scroll to position [269, 0]
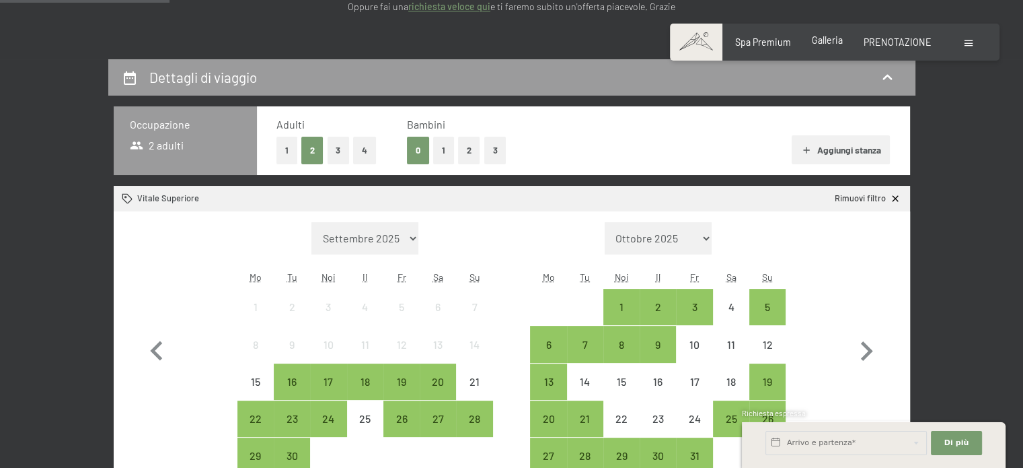
click at [825, 35] on font "Galleria" at bounding box center [827, 39] width 31 height 11
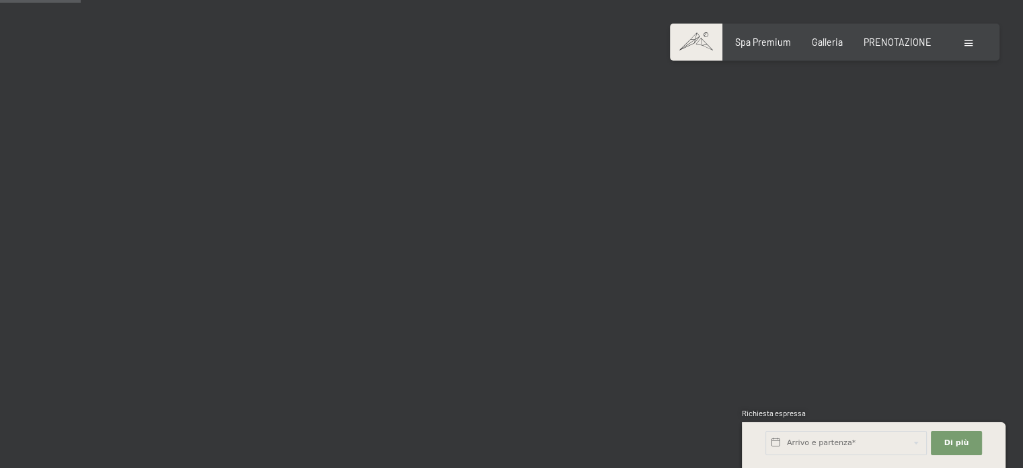
scroll to position [1076, 0]
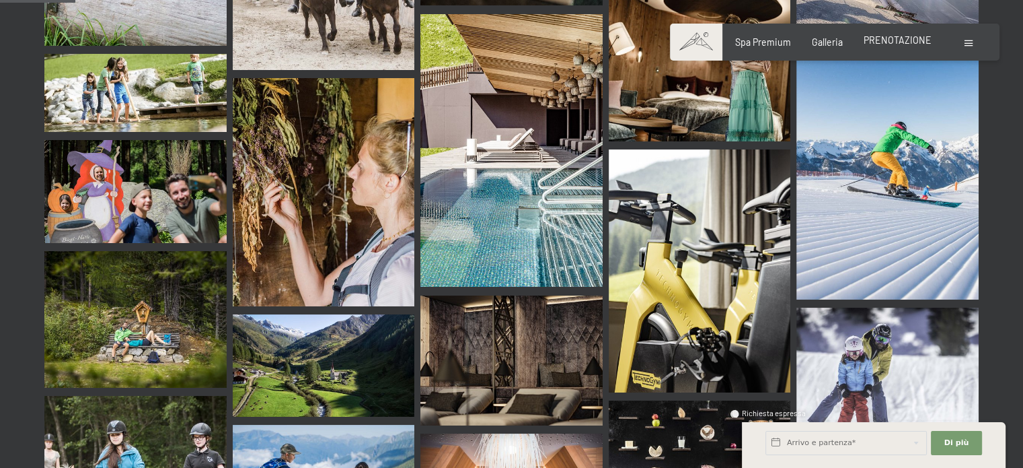
click at [883, 39] on font "PRENOTAZIONE" at bounding box center [898, 39] width 68 height 11
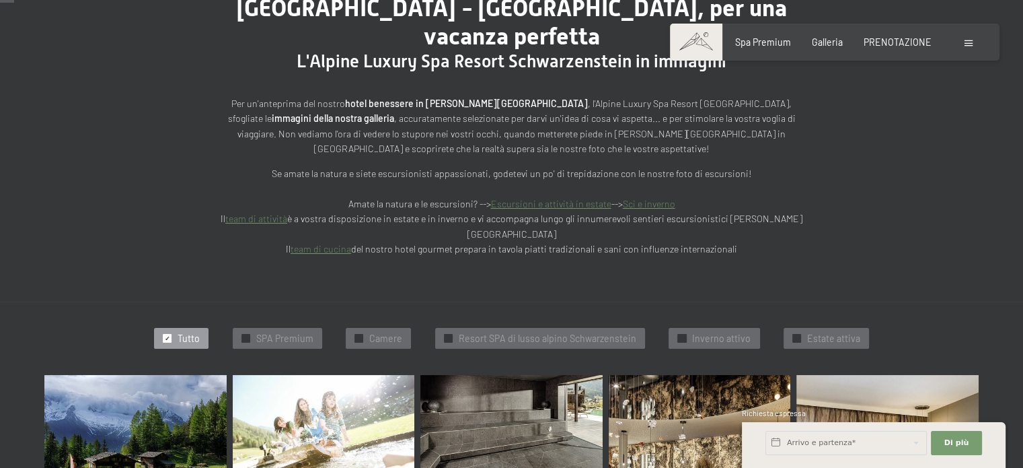
scroll to position [202, 0]
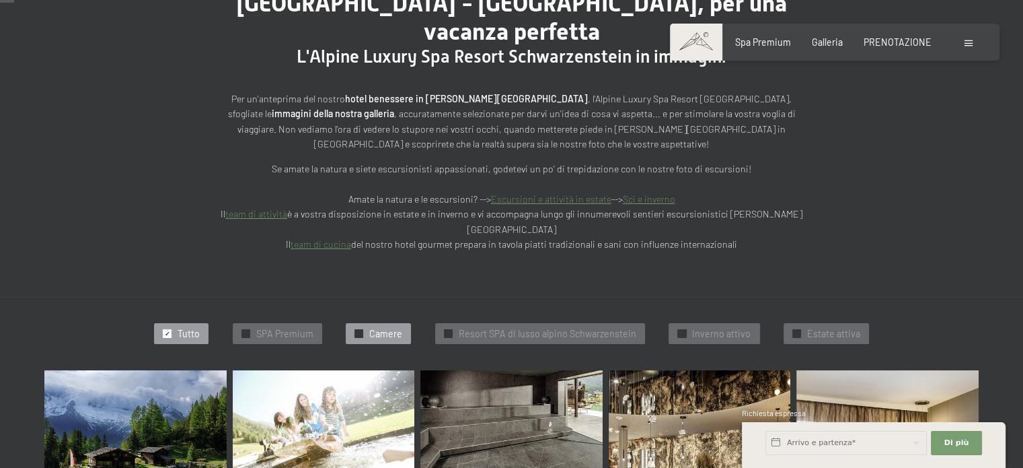
click at [362, 329] on span "✓" at bounding box center [359, 333] width 5 height 8
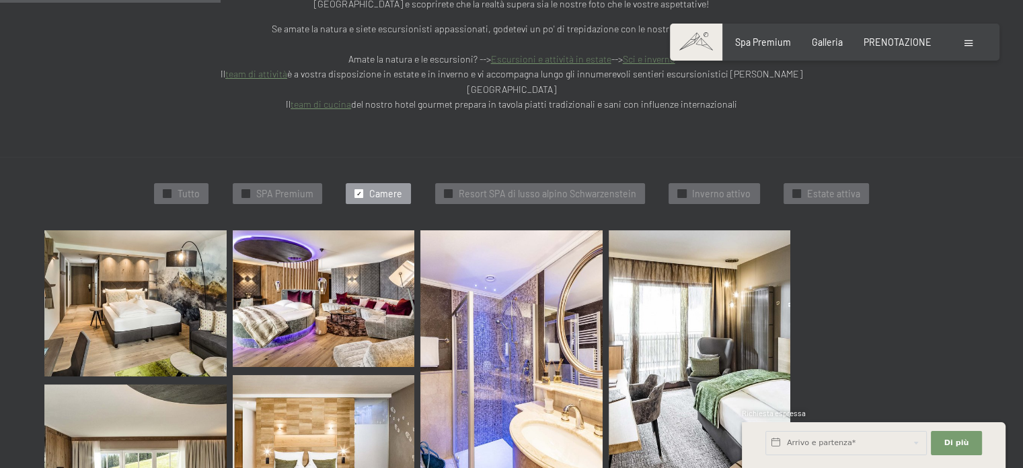
scroll to position [345, 0]
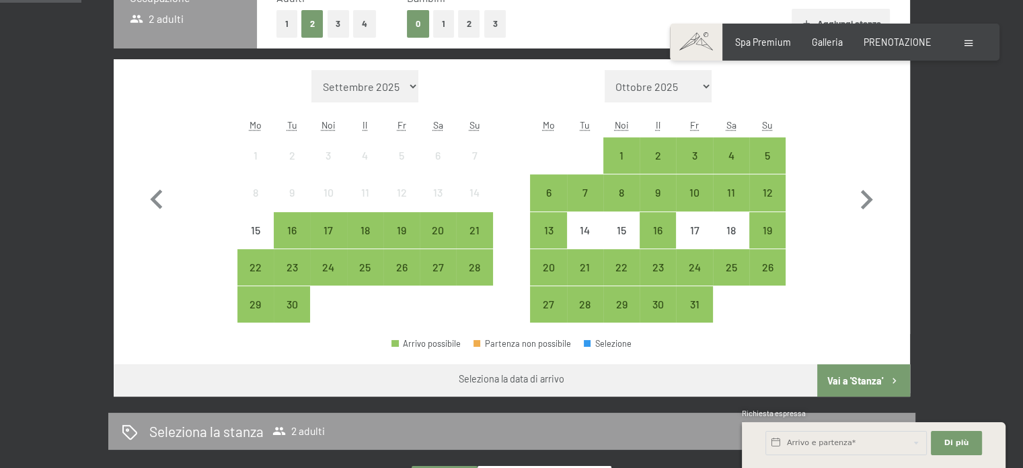
scroll to position [373, 0]
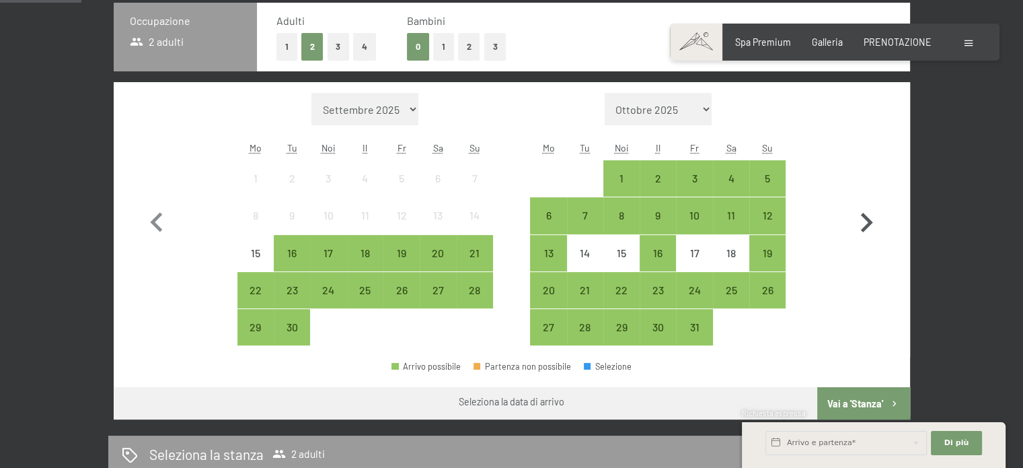
click at [870, 203] on icon "button" at bounding box center [866, 222] width 39 height 39
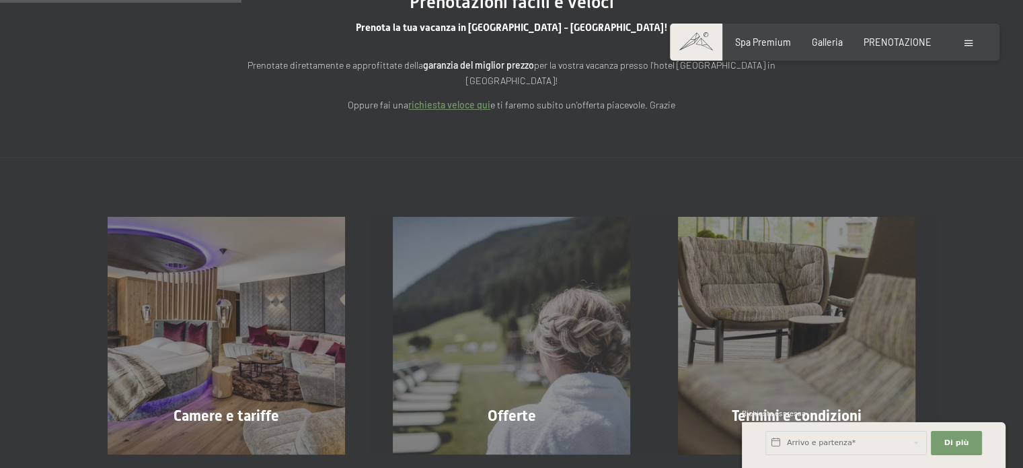
scroll to position [104, 0]
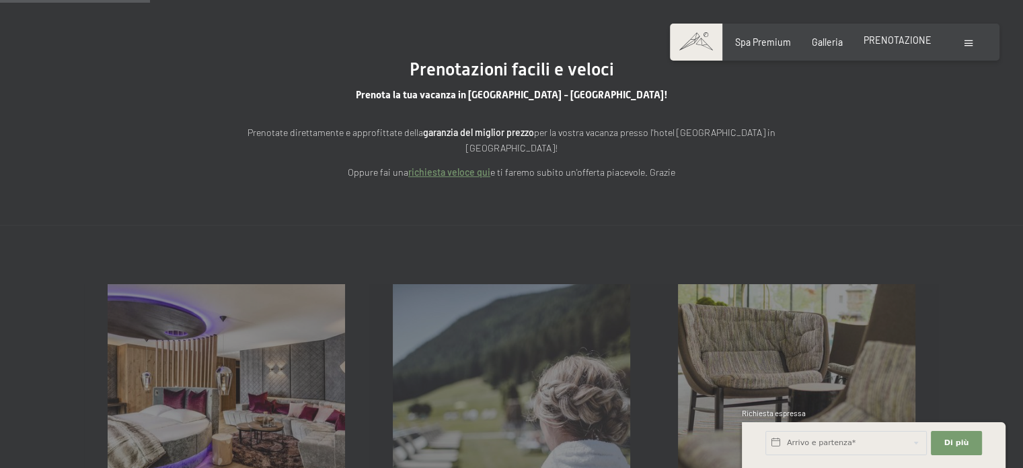
click at [885, 40] on font "PRENOTAZIONE" at bounding box center [898, 39] width 68 height 11
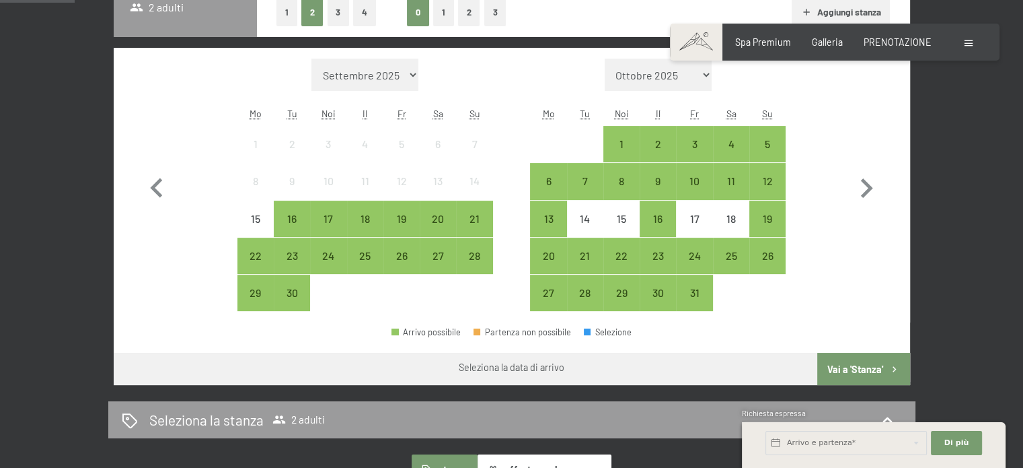
scroll to position [336, 0]
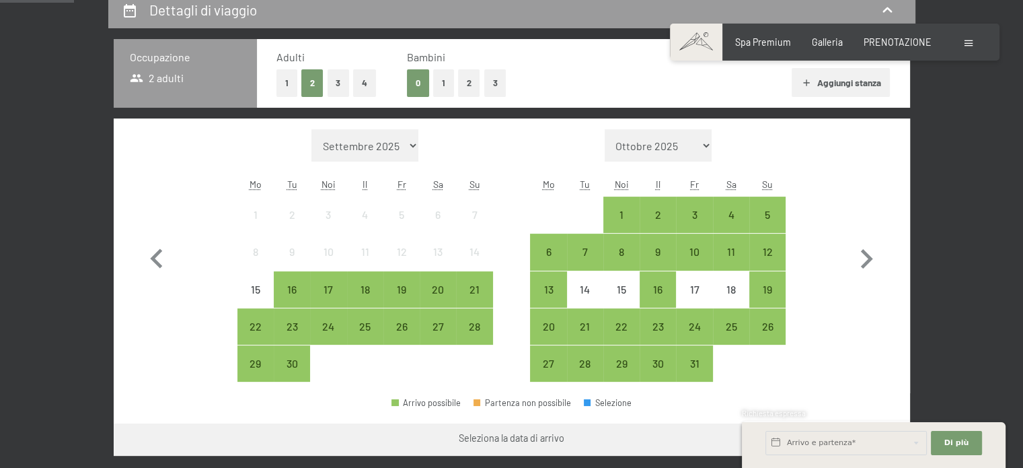
click at [705, 129] on select "Ottobre 2025 Novembre 2025 Dicembre 2025 Gennaio 2026 Febbraio 2026 Marzo 2026 …" at bounding box center [659, 145] width 108 height 32
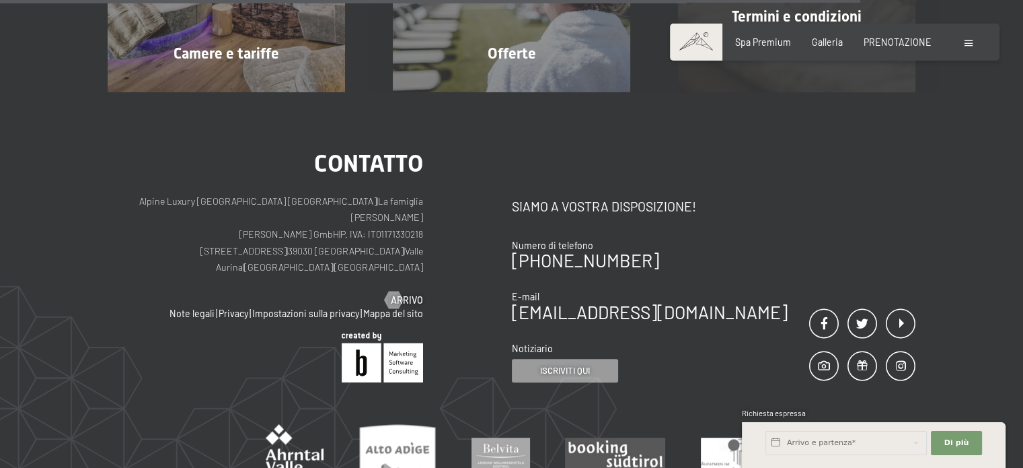
scroll to position [605, 0]
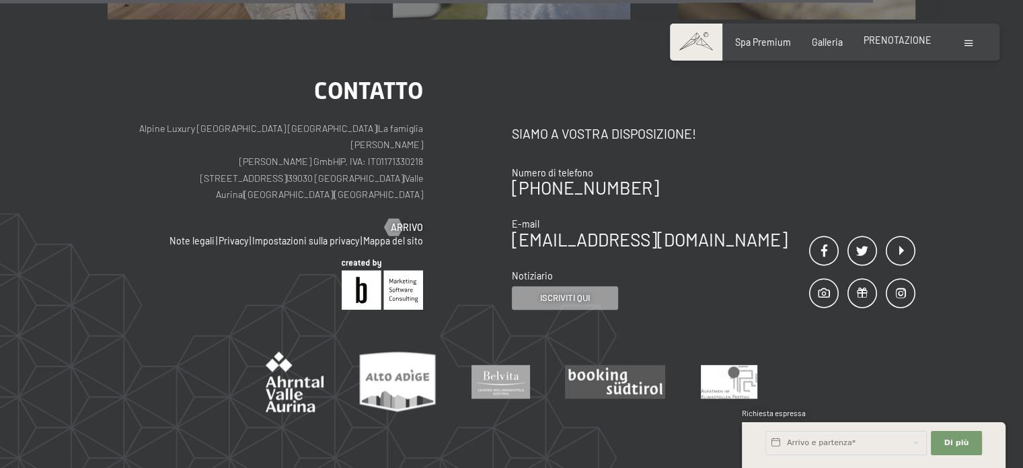
click at [905, 40] on font "PRENOTAZIONE" at bounding box center [898, 39] width 68 height 11
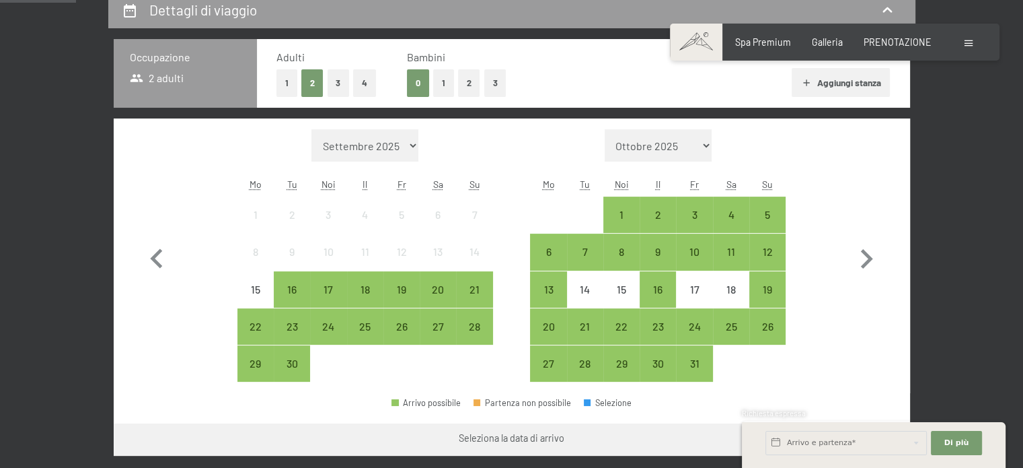
scroll to position [471, 0]
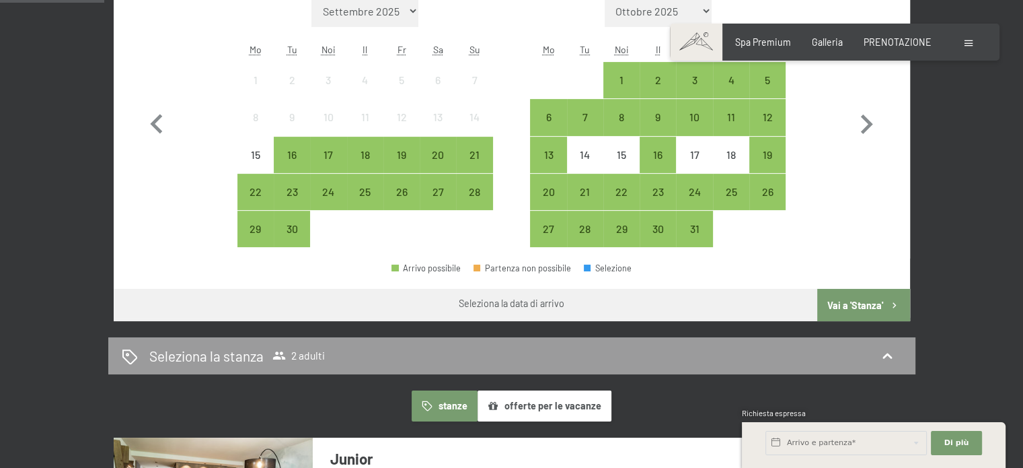
click at [849, 299] on font "Vai a 'Stanza'" at bounding box center [855, 304] width 56 height 11
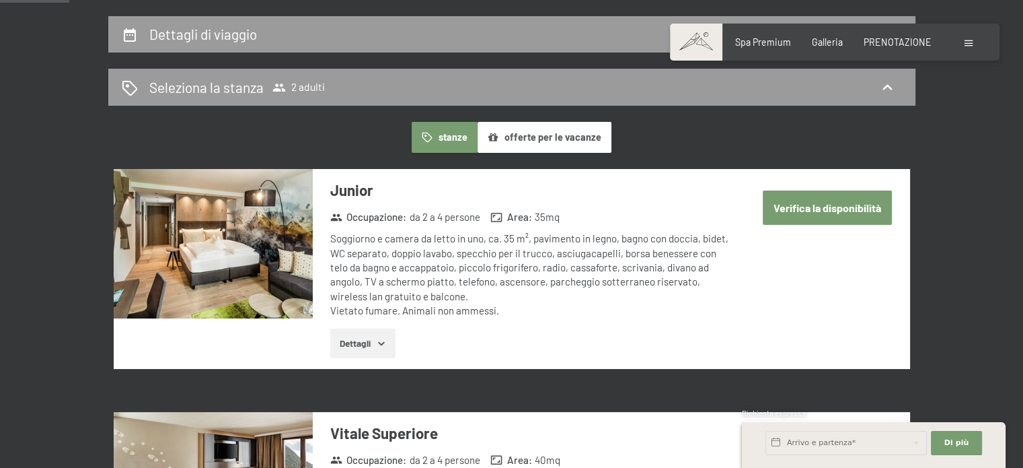
click at [832, 201] on font "Verifica la disponibilità" at bounding box center [828, 207] width 108 height 13
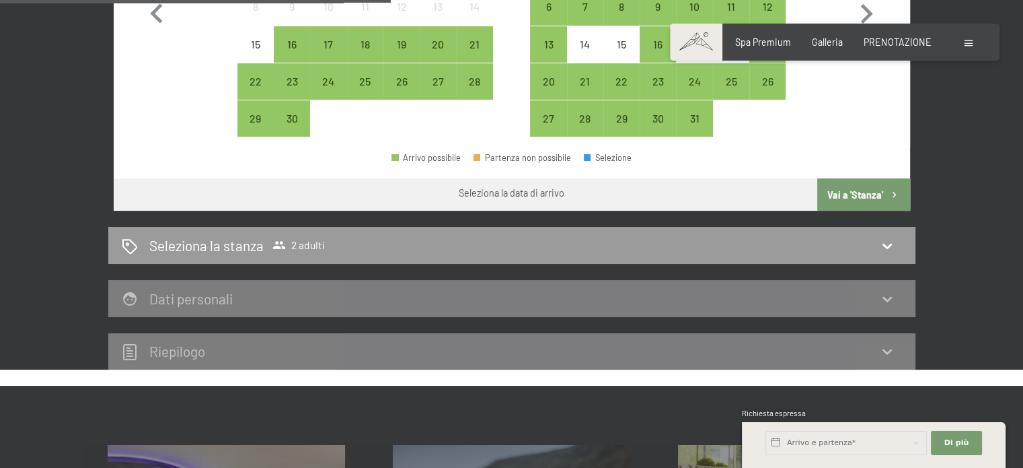
scroll to position [514, 0]
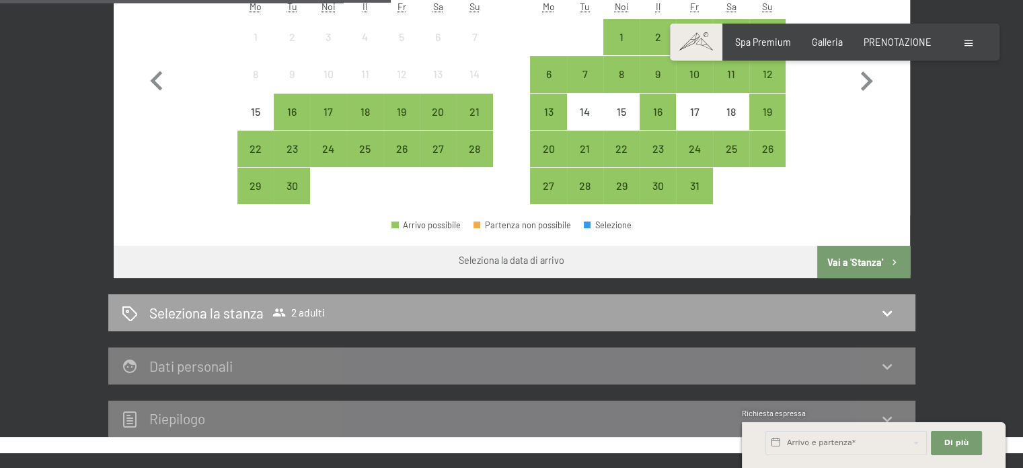
click at [297, 305] on font "2 adulti" at bounding box center [308, 311] width 34 height 13
drag, startPoint x: 297, startPoint y: 295, endPoint x: 309, endPoint y: 293, distance: 12.3
click at [298, 140] on div "16" at bounding box center [292, 123] width 34 height 34
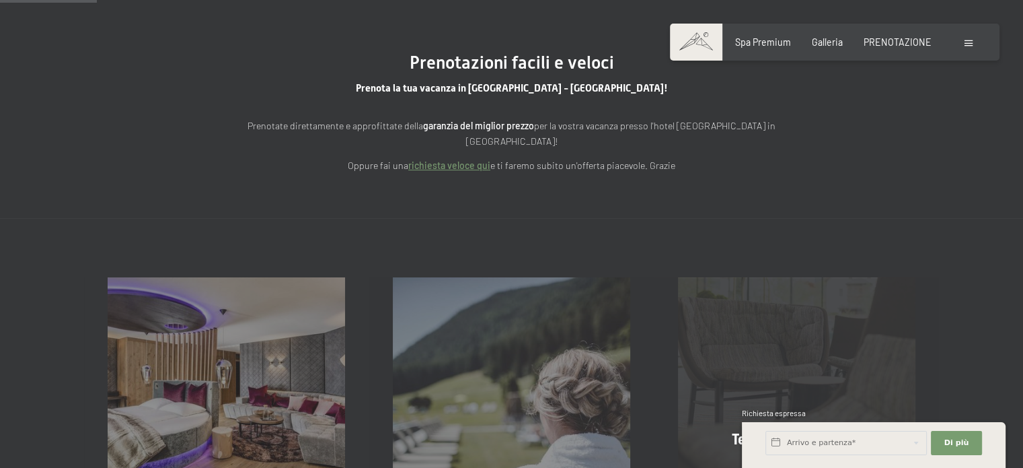
scroll to position [0, 0]
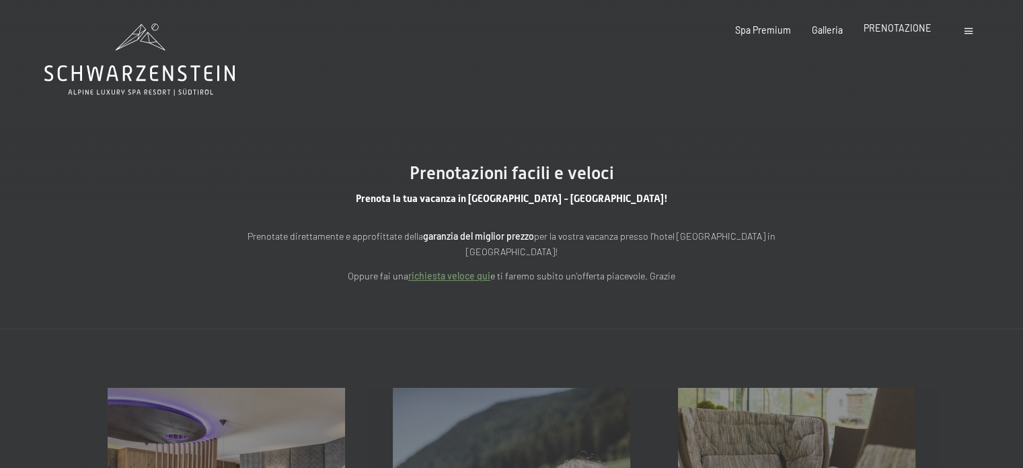
click at [874, 29] on font "PRENOTAZIONE" at bounding box center [898, 27] width 68 height 11
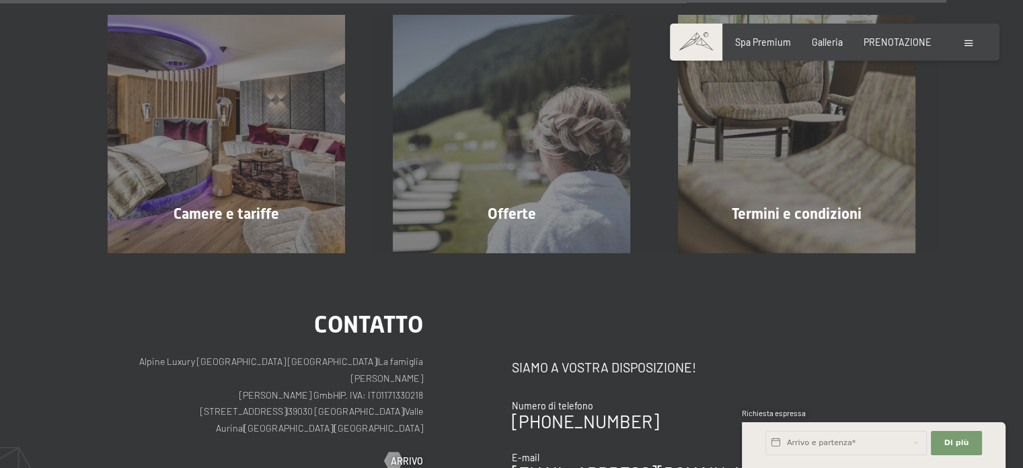
scroll to position [4269, 0]
